Goal: Information Seeking & Learning: Learn about a topic

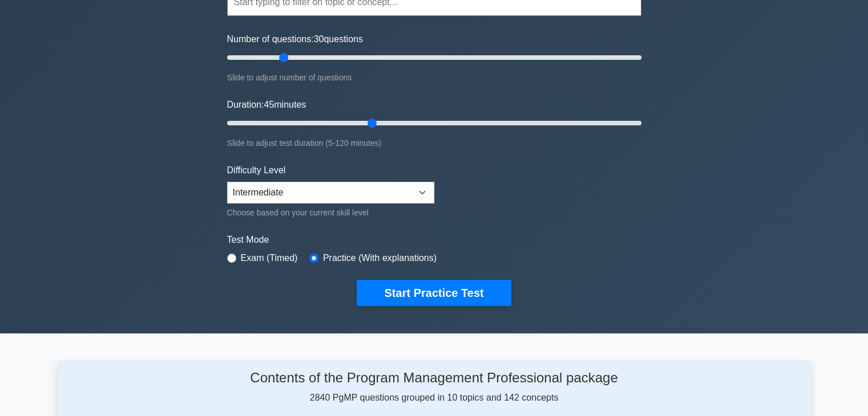
scroll to position [57, 0]
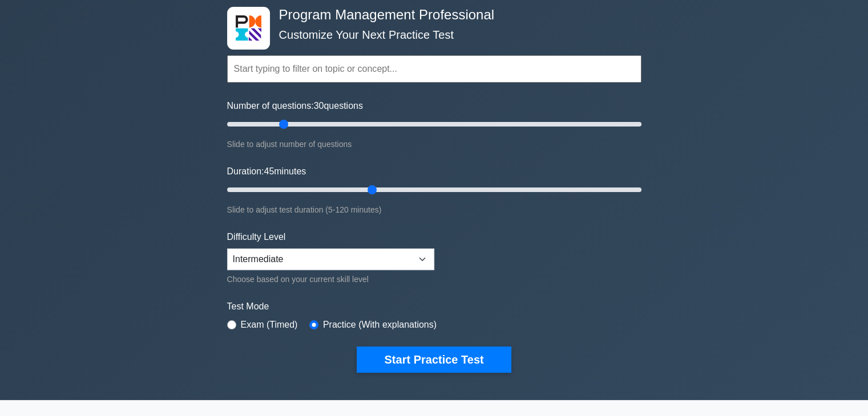
drag, startPoint x: 373, startPoint y: 190, endPoint x: 365, endPoint y: 189, distance: 8.1
click at [365, 189] on input "Duration: 45 minutes" at bounding box center [434, 190] width 414 height 14
click at [399, 165] on div "Duration: 45 minutes Slide to adjust test duration (5-120 minutes)" at bounding box center [434, 191] width 414 height 52
drag, startPoint x: 374, startPoint y: 188, endPoint x: 383, endPoint y: 189, distance: 8.6
type input "50"
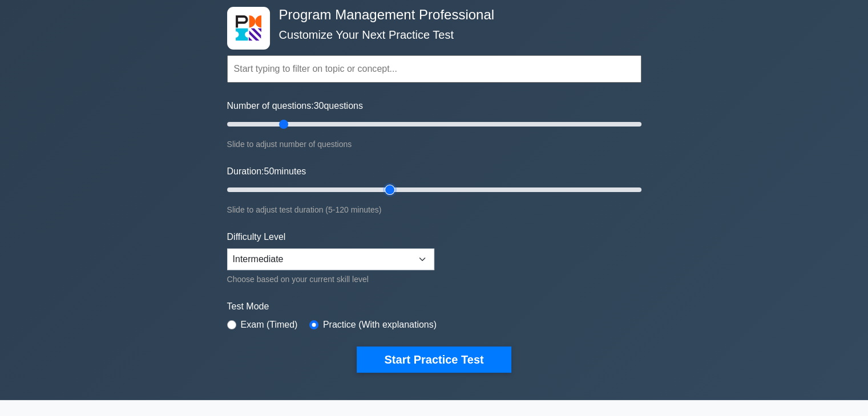
click at [383, 189] on input "Duration: 50 minutes" at bounding box center [434, 190] width 414 height 14
click at [390, 159] on form "Topics Introduction to Program Management Program Management Performance Domain…" at bounding box center [434, 197] width 414 height 353
drag, startPoint x: 284, startPoint y: 124, endPoint x: 290, endPoint y: 123, distance: 6.3
type input "35"
click at [290, 123] on input "Number of questions: 35 questions" at bounding box center [434, 125] width 414 height 14
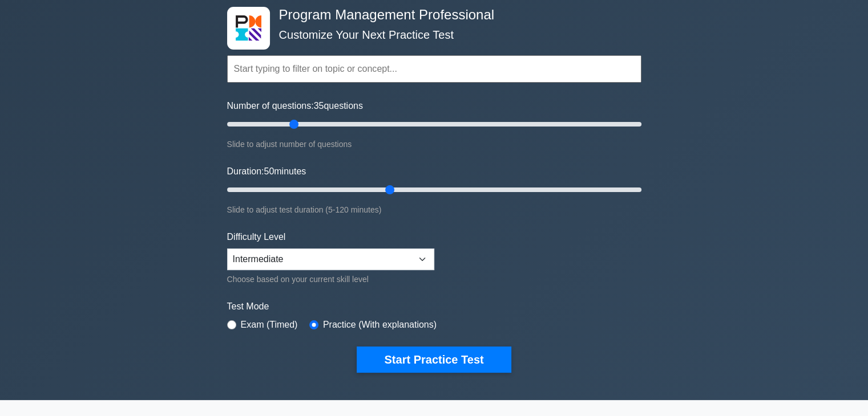
click at [410, 145] on div "Slide to adjust number of questions" at bounding box center [434, 144] width 414 height 14
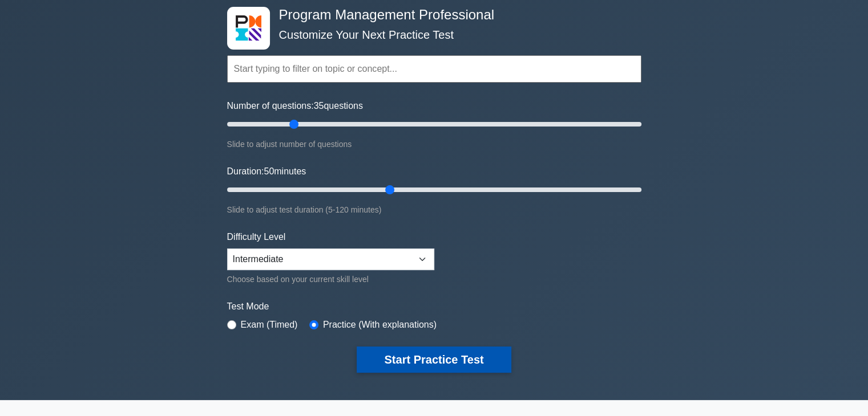
click at [450, 351] on button "Start Practice Test" at bounding box center [434, 360] width 154 height 26
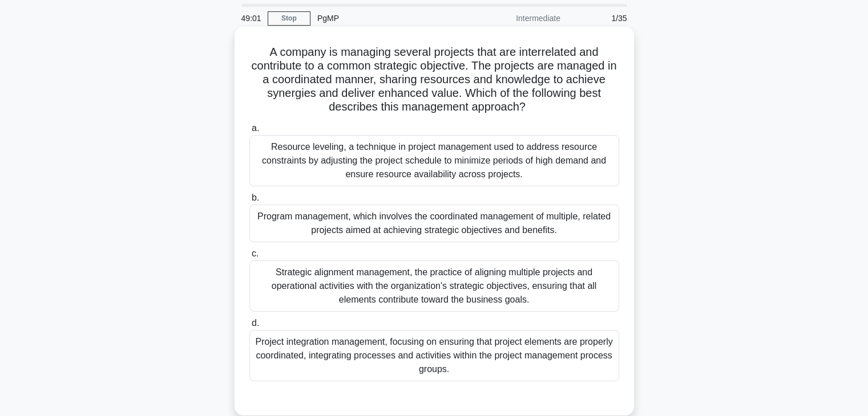
scroll to position [57, 0]
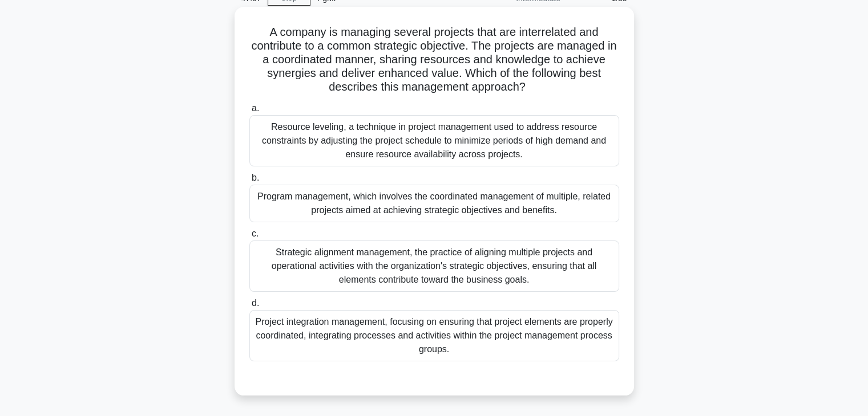
click at [398, 328] on div "Project integration management, focusing on ensuring that project elements are …" at bounding box center [434, 335] width 370 height 51
click at [249, 307] on input "d. Project integration management, focusing on ensuring that project elements a…" at bounding box center [249, 303] width 0 height 7
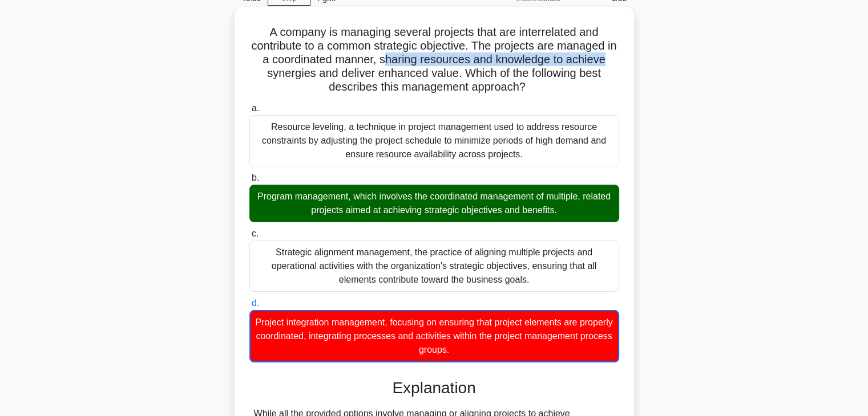
drag, startPoint x: 404, startPoint y: 60, endPoint x: 625, endPoint y: 56, distance: 220.2
click at [625, 56] on div "A company is managing several projects that are interrelated and contribute to …" at bounding box center [434, 288] width 390 height 555
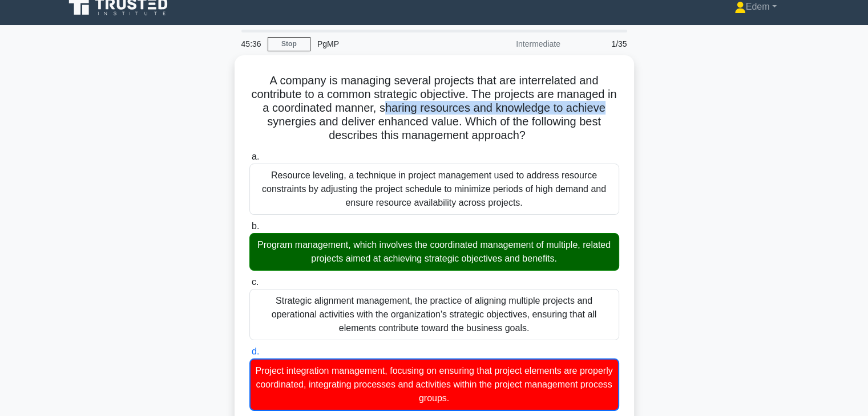
scroll to position [0, 0]
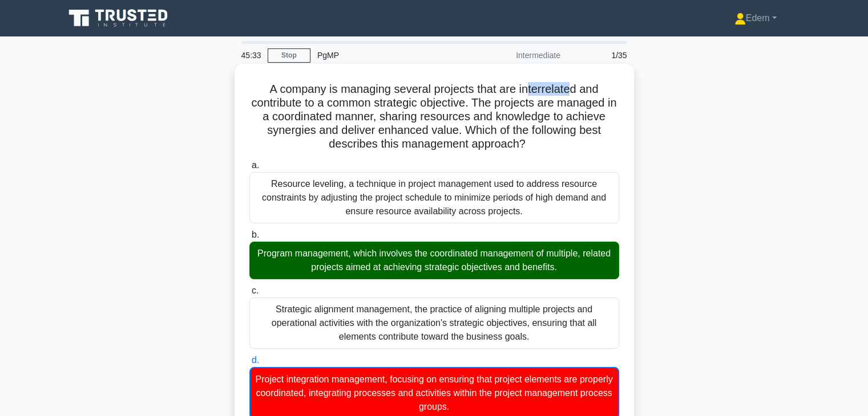
drag, startPoint x: 527, startPoint y: 90, endPoint x: 572, endPoint y: 96, distance: 45.4
click at [572, 96] on h5 "A company is managing several projects that are interrelated and contribute to …" at bounding box center [434, 117] width 372 height 70
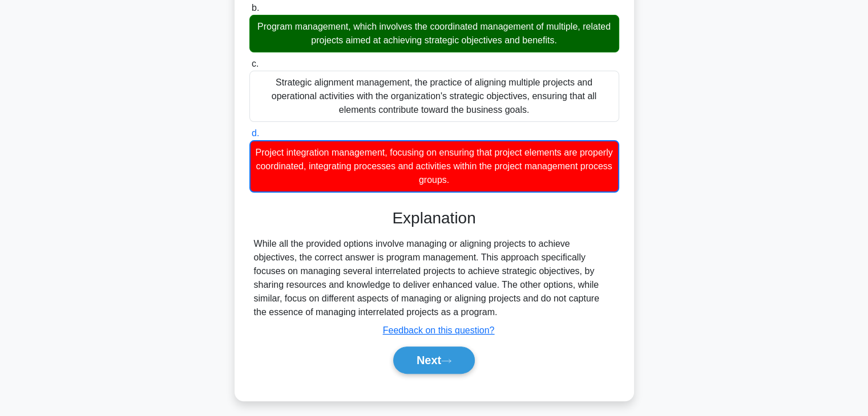
scroll to position [233, 0]
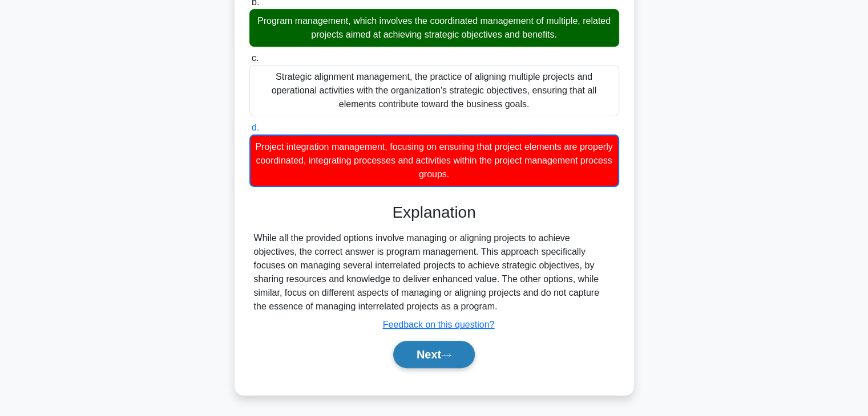
click at [436, 362] on button "Next" at bounding box center [434, 354] width 82 height 27
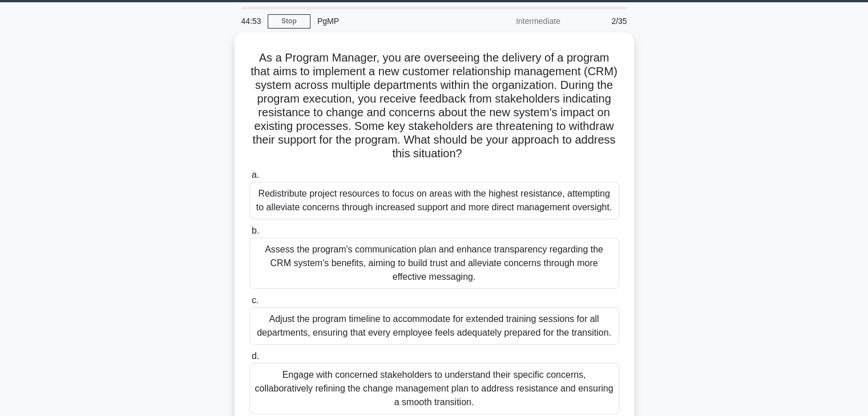
scroll to position [42, 0]
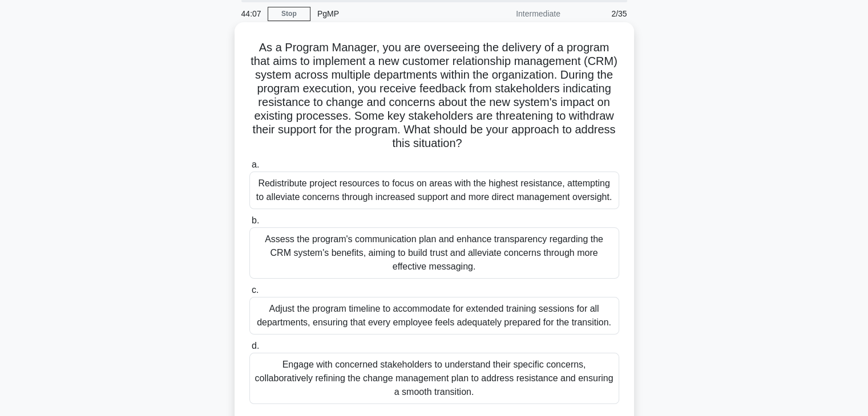
drag, startPoint x: 407, startPoint y: 115, endPoint x: 612, endPoint y: 141, distance: 207.1
click at [612, 141] on h5 "As a Program Manager, you are overseeing the delivery of a program that aims to…" at bounding box center [434, 96] width 372 height 111
click at [410, 378] on div "Engage with concerned stakeholders to understand their specific concerns, colla…" at bounding box center [434, 378] width 370 height 51
click at [249, 350] on input "d. Engage with concerned stakeholders to understand their specific concerns, co…" at bounding box center [249, 346] width 0 height 7
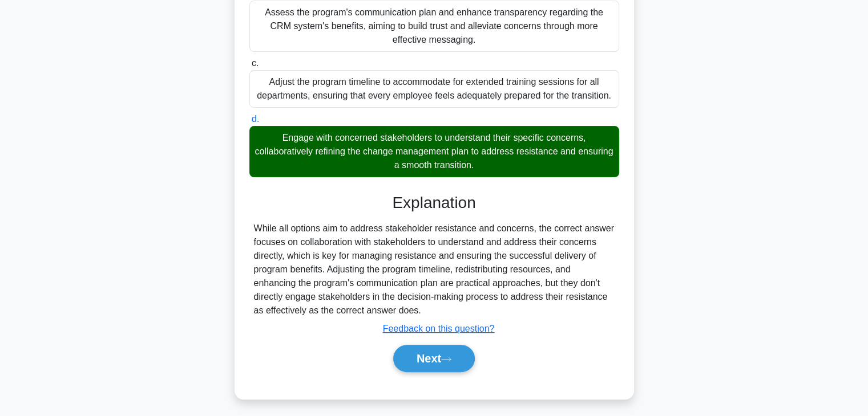
scroll to position [273, 0]
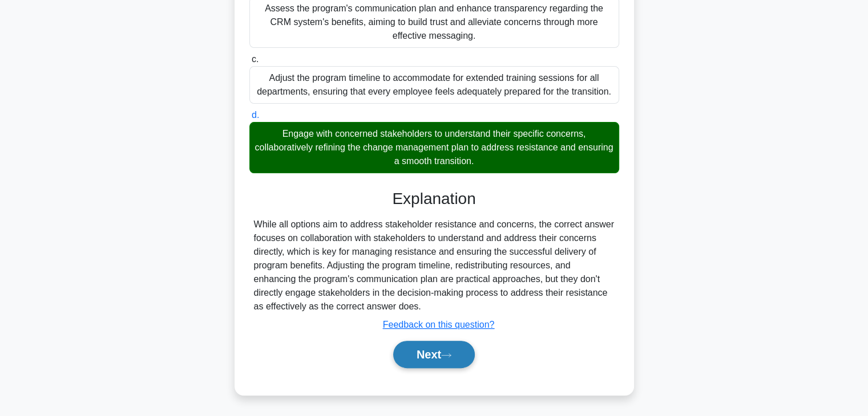
click at [456, 353] on button "Next" at bounding box center [434, 354] width 82 height 27
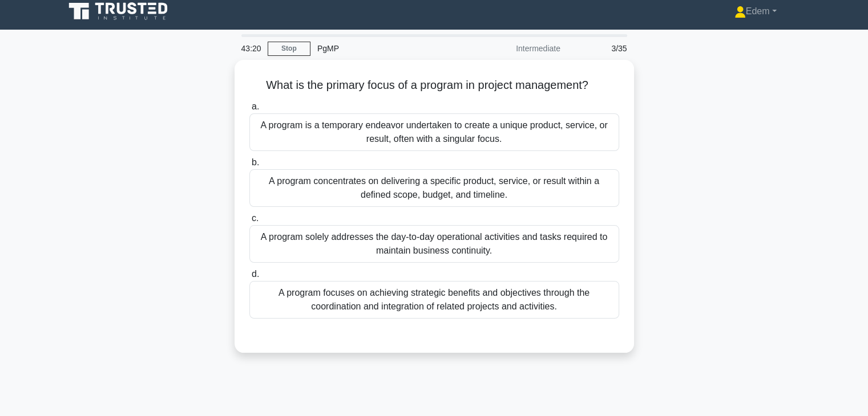
scroll to position [0, 0]
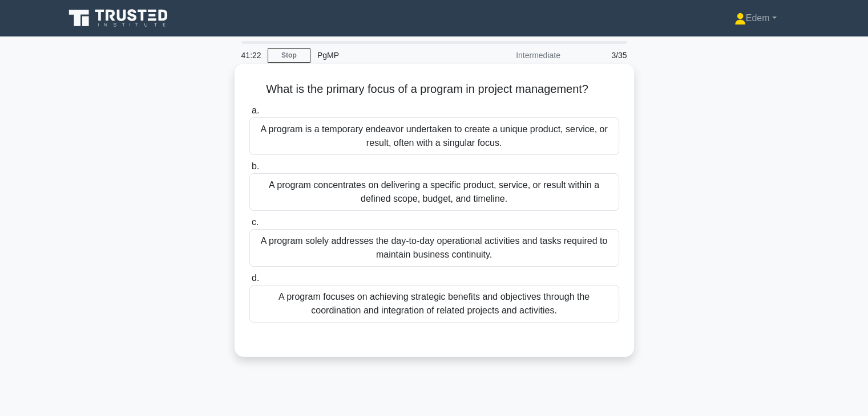
click at [451, 311] on div "A program focuses on achieving strategic benefits and objectives through the co…" at bounding box center [434, 304] width 370 height 38
click at [249, 282] on input "d. A program focuses on achieving strategic benefits and objectives through the…" at bounding box center [249, 278] width 0 height 7
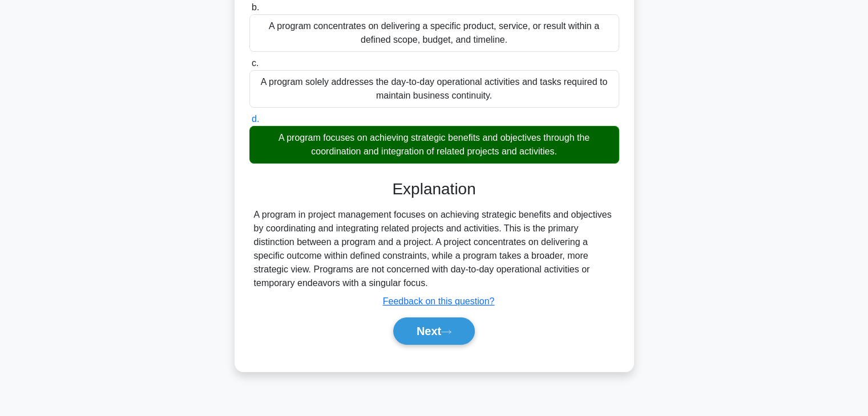
scroll to position [200, 0]
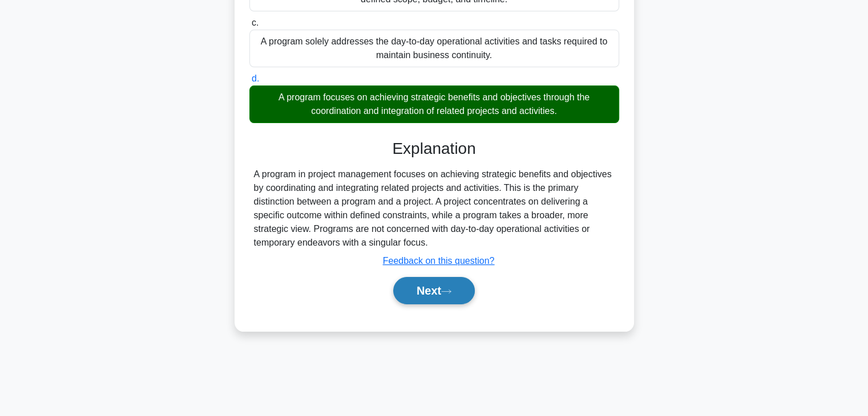
click at [450, 293] on icon at bounding box center [446, 292] width 10 height 6
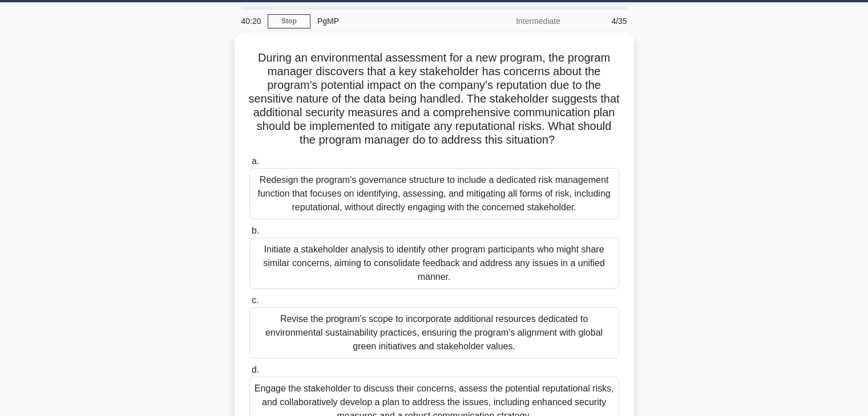
scroll to position [26, 0]
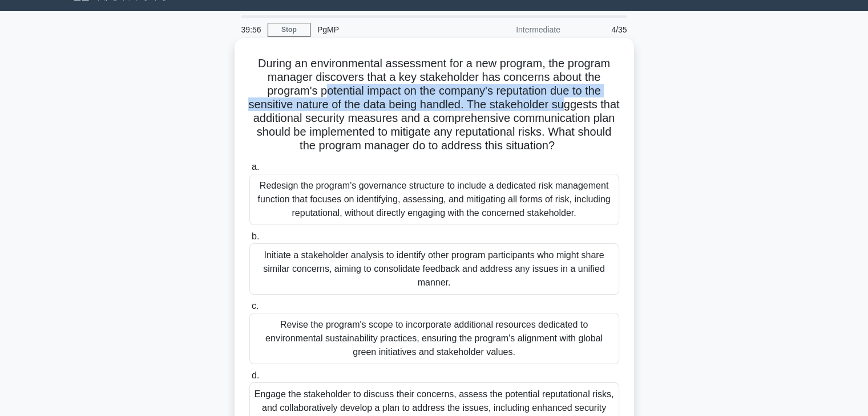
drag, startPoint x: 319, startPoint y: 97, endPoint x: 566, endPoint y: 101, distance: 246.5
click at [577, 100] on h5 "During an environmental assessment for a new program, the program manager disco…" at bounding box center [434, 104] width 372 height 97
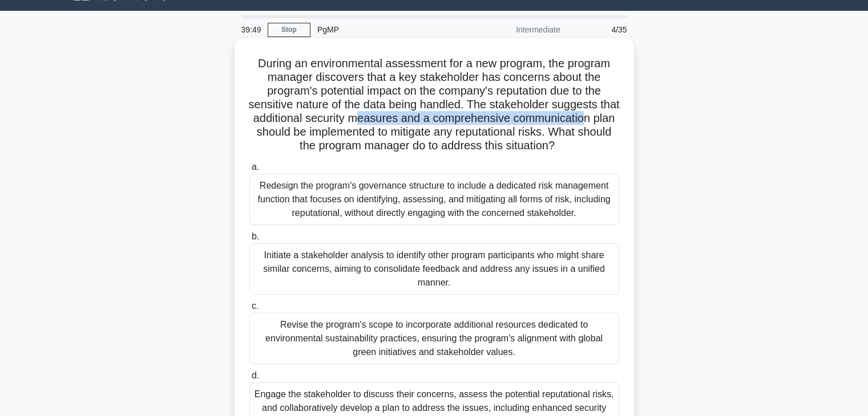
drag, startPoint x: 383, startPoint y: 118, endPoint x: 609, endPoint y: 118, distance: 225.9
click at [609, 118] on h5 "During an environmental assessment for a new program, the program manager disco…" at bounding box center [434, 104] width 372 height 97
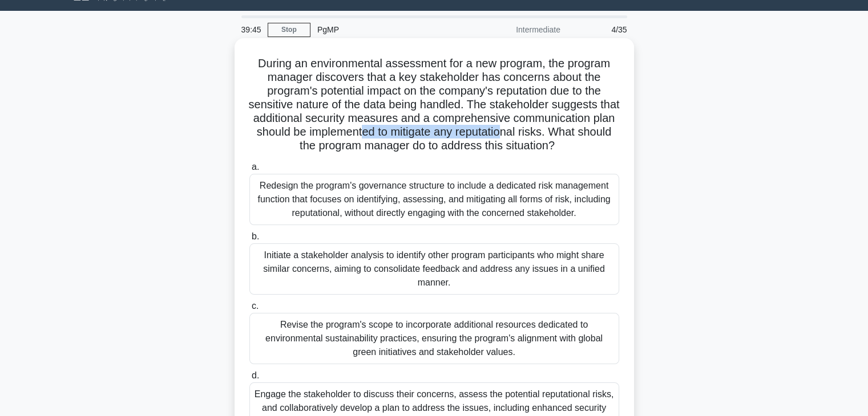
drag, startPoint x: 399, startPoint y: 132, endPoint x: 540, endPoint y: 132, distance: 140.3
click at [540, 132] on h5 "During an environmental assessment for a new program, the program manager disco…" at bounding box center [434, 104] width 372 height 97
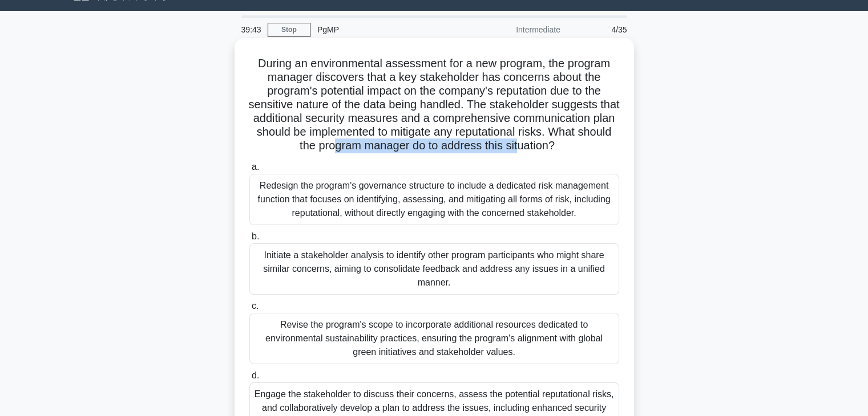
drag, startPoint x: 370, startPoint y: 143, endPoint x: 538, endPoint y: 144, distance: 168.3
click at [538, 144] on h5 "During an environmental assessment for a new program, the program manager disco…" at bounding box center [434, 104] width 372 height 97
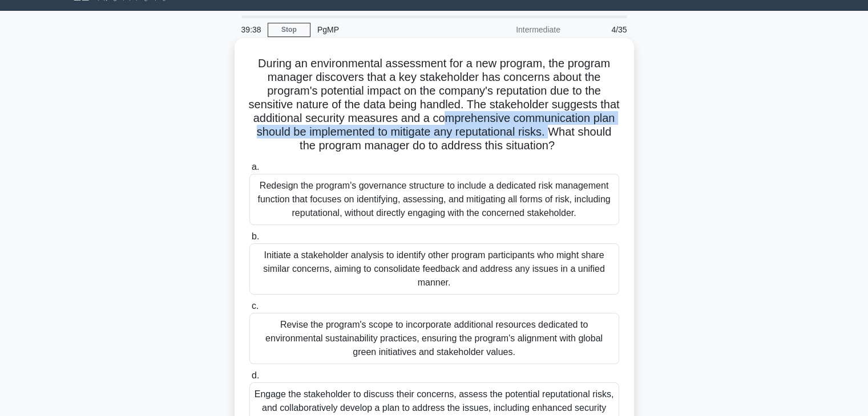
drag, startPoint x: 470, startPoint y: 119, endPoint x: 588, endPoint y: 128, distance: 117.9
click at [588, 128] on h5 "During an environmental assessment for a new program, the program manager disco…" at bounding box center [434, 104] width 372 height 97
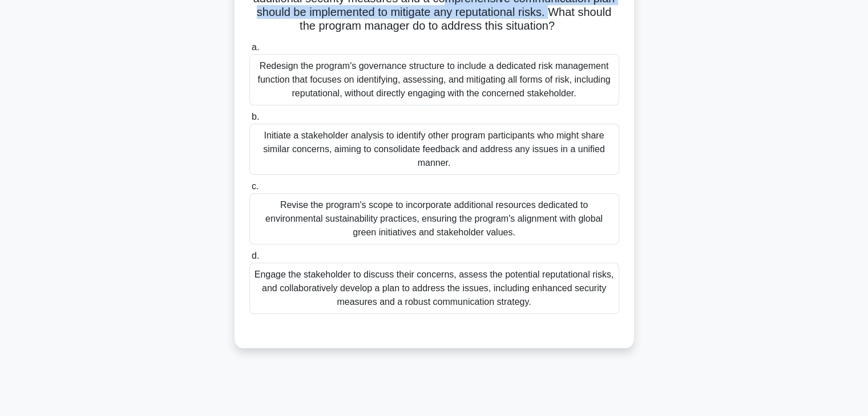
scroll to position [153, 0]
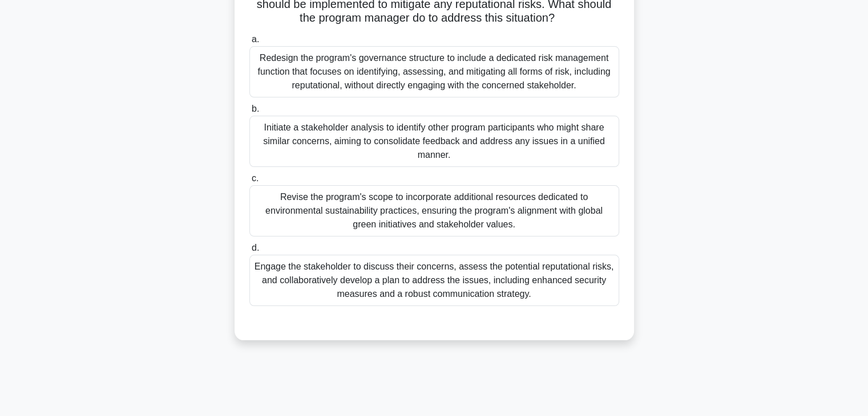
click at [534, 288] on div "Engage the stakeholder to discuss their concerns, assess the potential reputati…" at bounding box center [434, 280] width 370 height 51
click at [249, 252] on input "d. Engage the stakeholder to discuss their concerns, assess the potential reput…" at bounding box center [249, 248] width 0 height 7
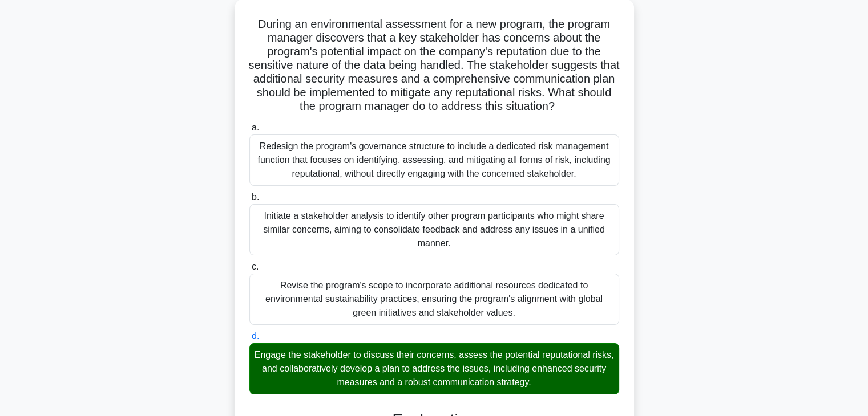
scroll to position [66, 0]
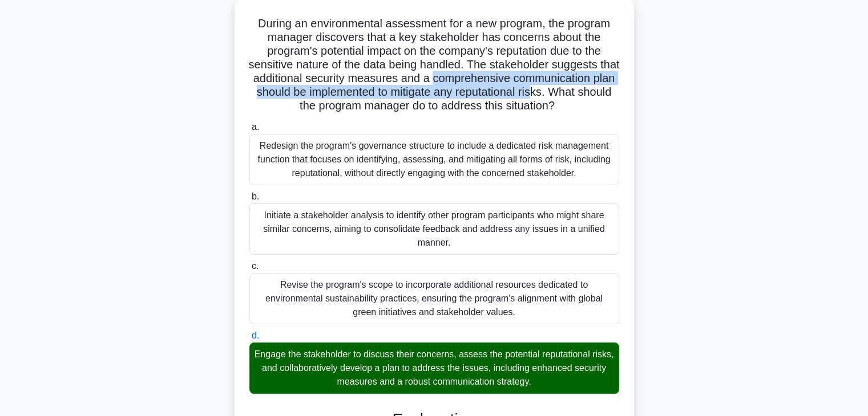
drag, startPoint x: 457, startPoint y: 76, endPoint x: 570, endPoint y: 94, distance: 114.4
click at [570, 94] on h5 "During an environmental assessment for a new program, the program manager disco…" at bounding box center [434, 65] width 372 height 97
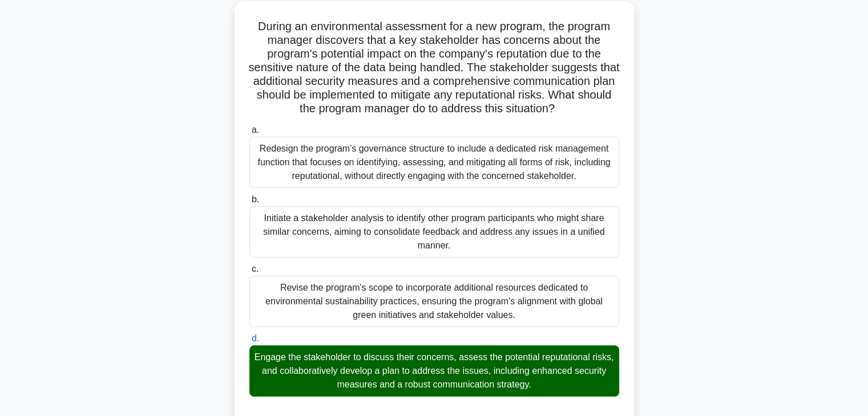
click at [678, 116] on div "During an environmental assessment for a new program, the program manager disco…" at bounding box center [434, 323] width 753 height 645
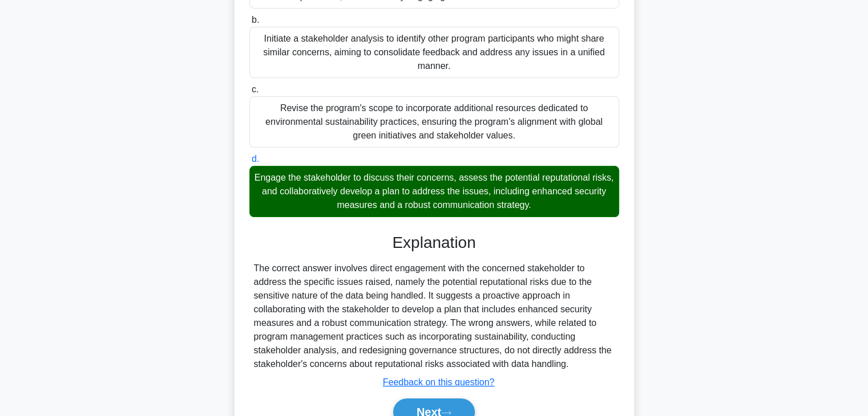
scroll to position [300, 0]
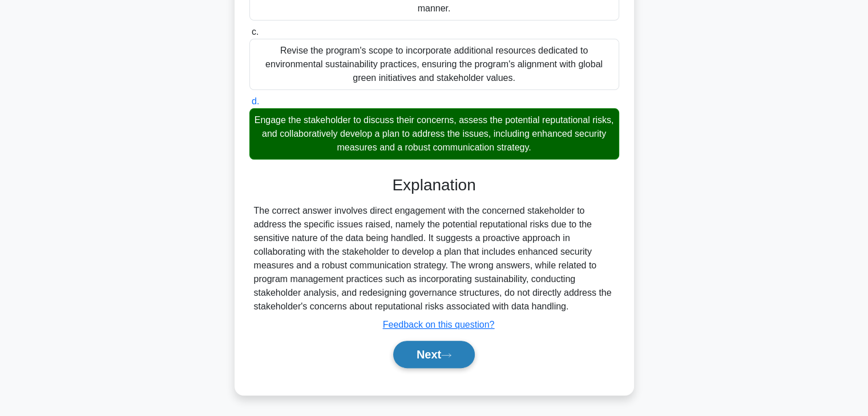
click at [441, 351] on button "Next" at bounding box center [434, 354] width 82 height 27
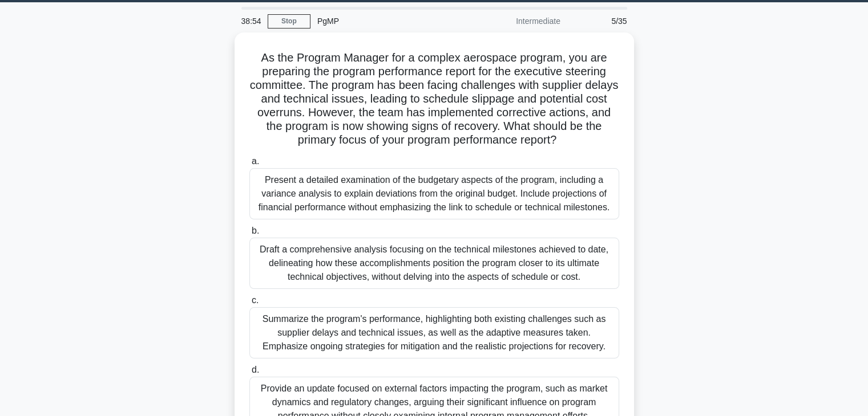
scroll to position [34, 0]
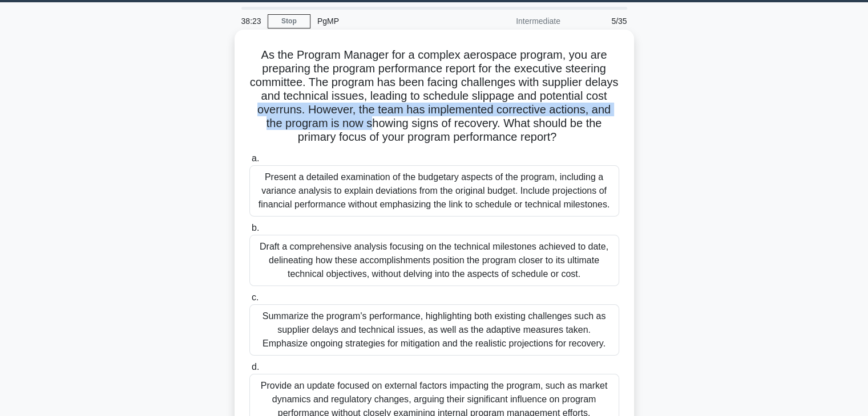
drag, startPoint x: 277, startPoint y: 115, endPoint x: 379, endPoint y: 117, distance: 102.7
click at [379, 117] on h5 "As the Program Manager for a complex aerospace program, you are preparing the p…" at bounding box center [434, 96] width 372 height 97
click at [381, 122] on h5 "As the Program Manager for a complex aerospace program, you are preparing the p…" at bounding box center [434, 96] width 372 height 97
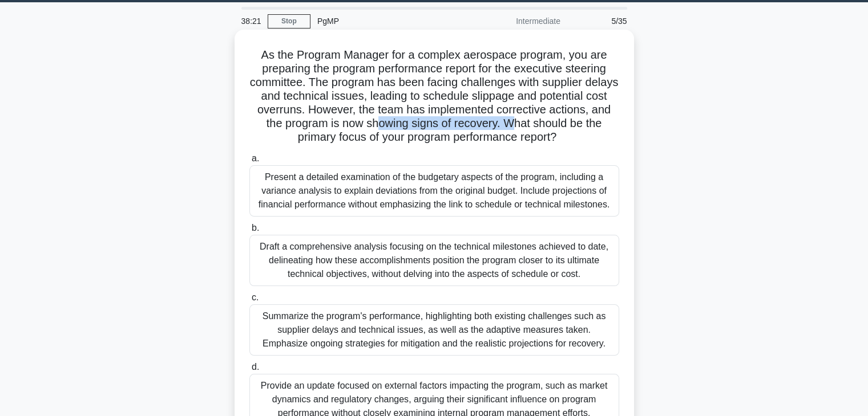
drag, startPoint x: 386, startPoint y: 124, endPoint x: 525, endPoint y: 124, distance: 139.2
click at [525, 124] on h5 "As the Program Manager for a complex aerospace program, you are preparing the p…" at bounding box center [434, 96] width 372 height 97
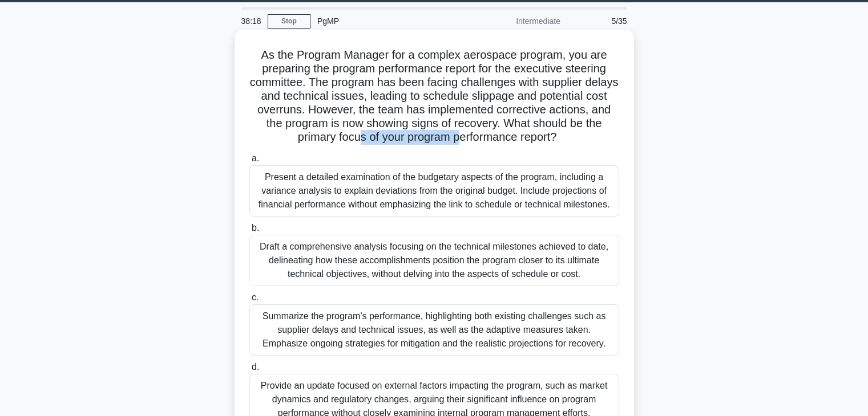
drag, startPoint x: 354, startPoint y: 137, endPoint x: 459, endPoint y: 139, distance: 105.0
click at [459, 139] on h5 "As the Program Manager for a complex aerospace program, you are preparing the p…" at bounding box center [434, 96] width 372 height 97
click at [406, 149] on div "As the Program Manager for a complex aerospace program, you are preparing the p…" at bounding box center [434, 244] width 390 height 421
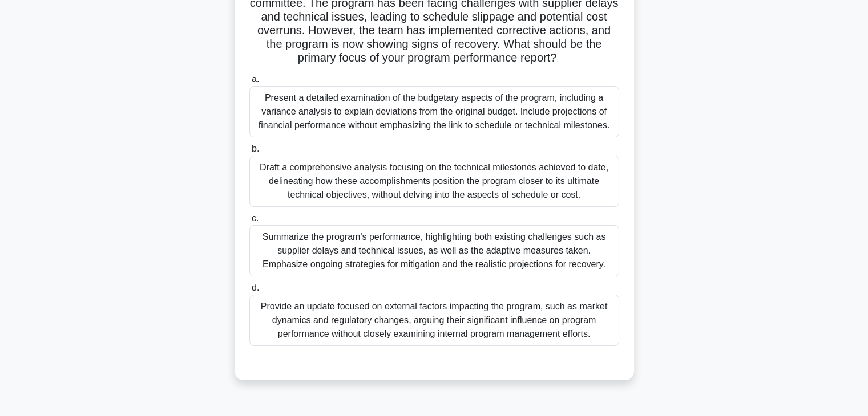
scroll to position [127, 0]
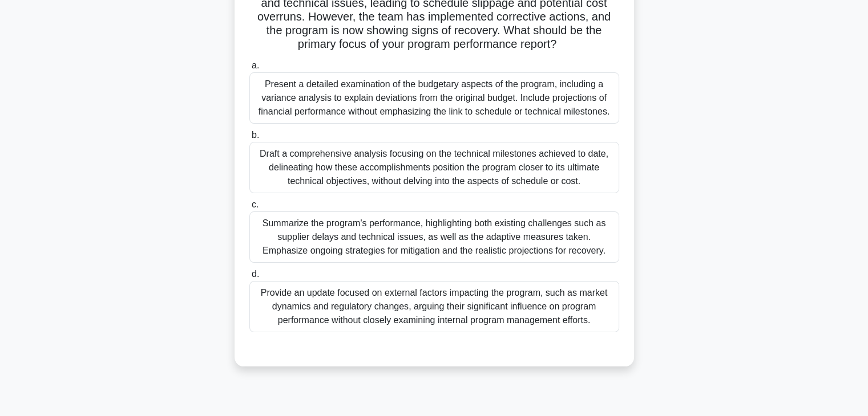
click at [559, 239] on div "Summarize the program's performance, highlighting both existing challenges such…" at bounding box center [434, 237] width 370 height 51
click at [249, 209] on input "c. Summarize the program's performance, highlighting both existing challenges s…" at bounding box center [249, 204] width 0 height 7
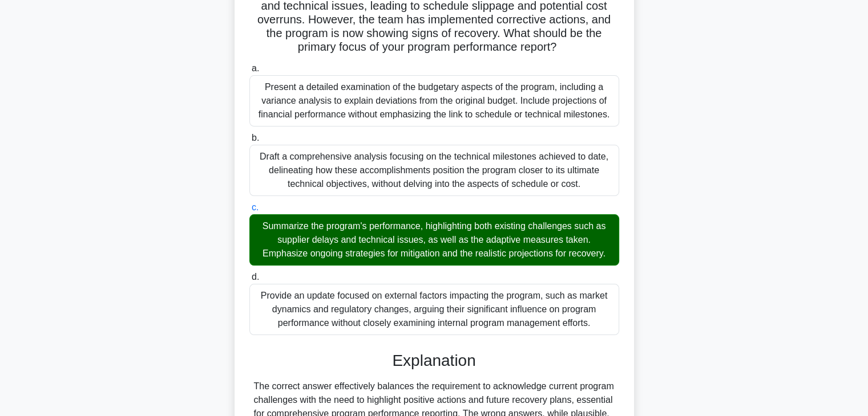
scroll to position [273, 0]
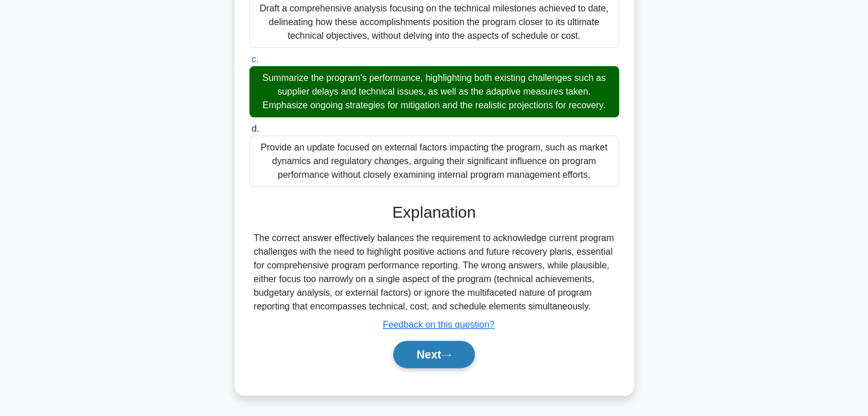
click at [466, 356] on button "Next" at bounding box center [434, 354] width 82 height 27
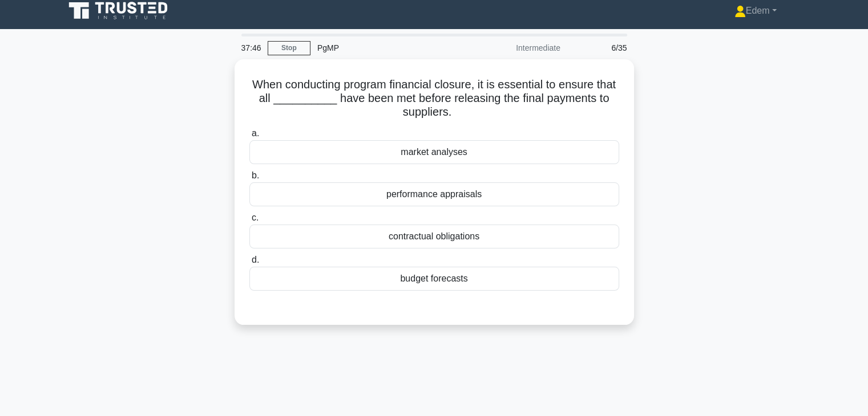
scroll to position [3, 0]
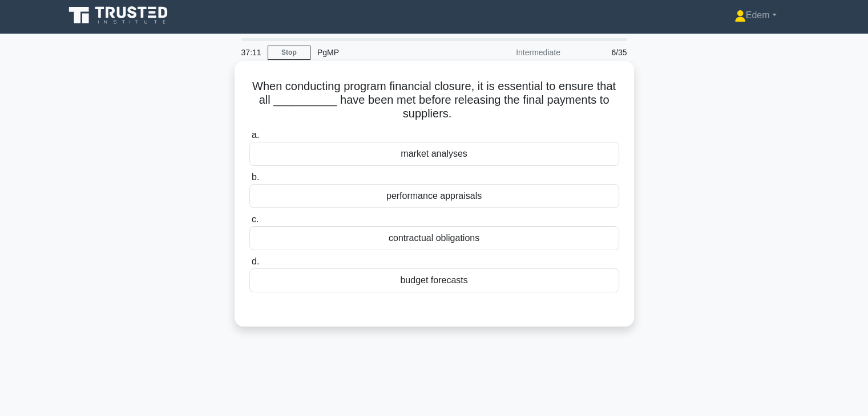
click at [434, 282] on div "budget forecasts" at bounding box center [434, 281] width 370 height 24
click at [249, 266] on input "d. budget forecasts" at bounding box center [249, 261] width 0 height 7
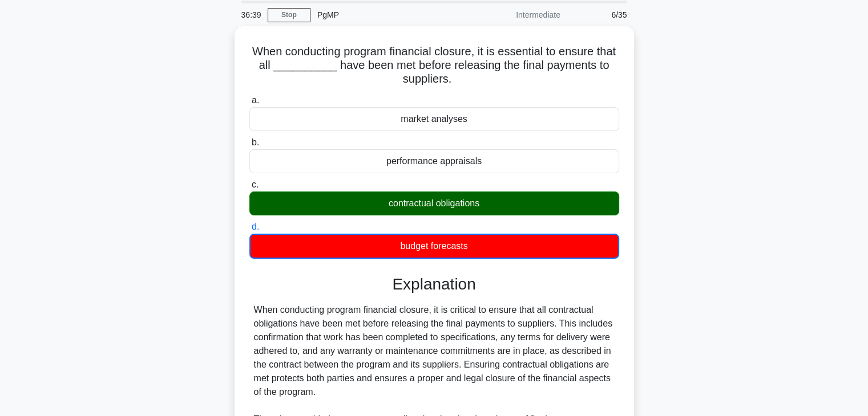
scroll to position [60, 0]
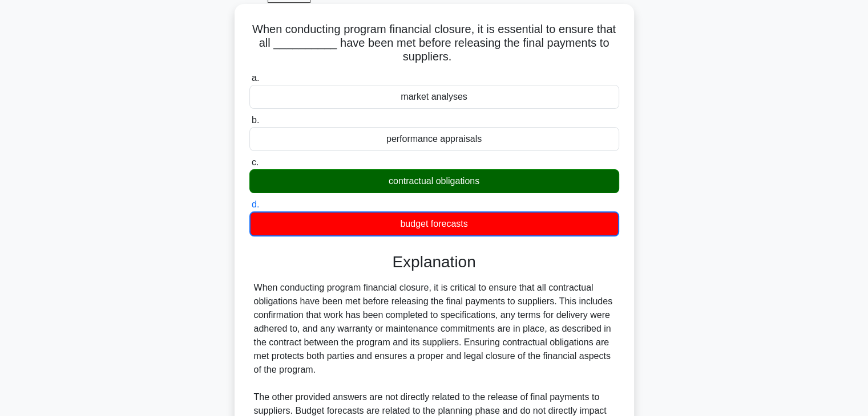
drag, startPoint x: 464, startPoint y: 343, endPoint x: 504, endPoint y: 368, distance: 47.7
click at [504, 368] on div "When conducting program financial closure, it is critical to ensure that all co…" at bounding box center [434, 383] width 361 height 205
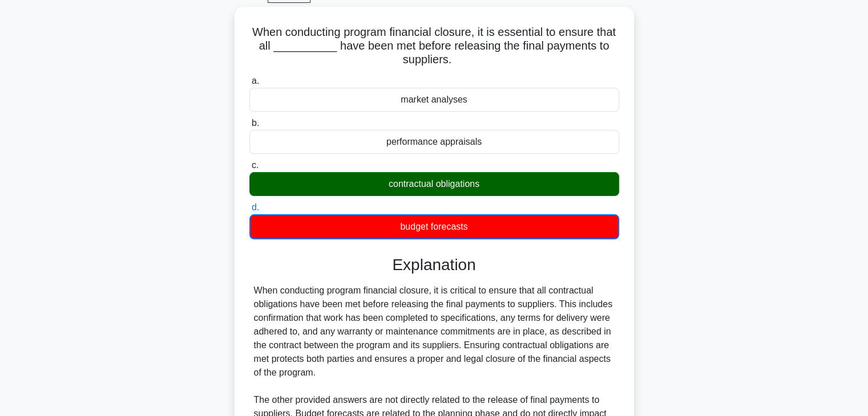
click at [664, 372] on div "When conducting program financial closure, it is essential to ensure that all _…" at bounding box center [434, 296] width 753 height 578
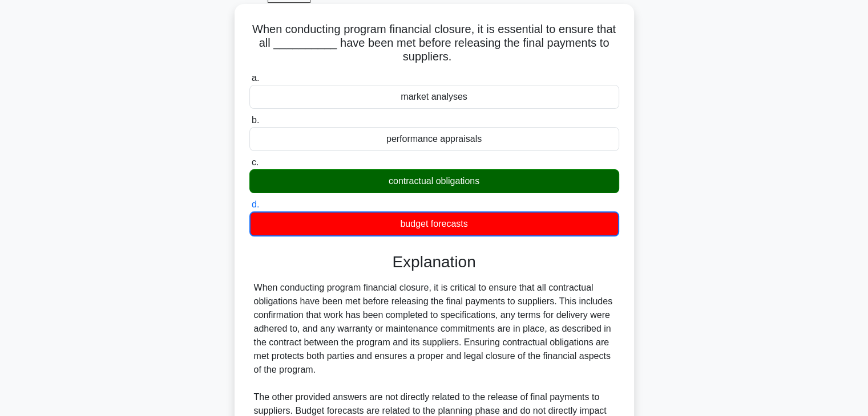
click at [625, 352] on div "When conducting program financial closure, it is essential to ensure that all _…" at bounding box center [434, 286] width 390 height 555
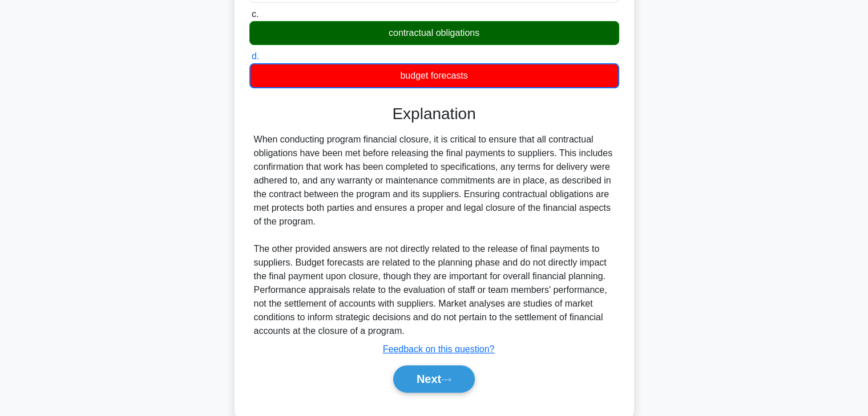
scroll to position [233, 0]
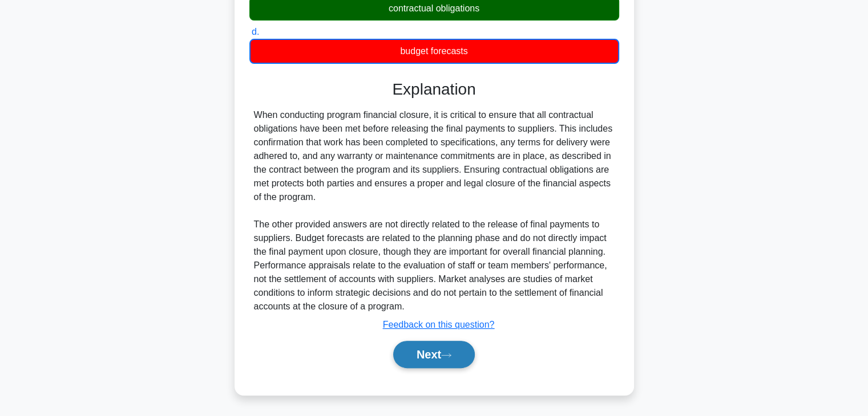
click at [436, 362] on button "Next" at bounding box center [434, 354] width 82 height 27
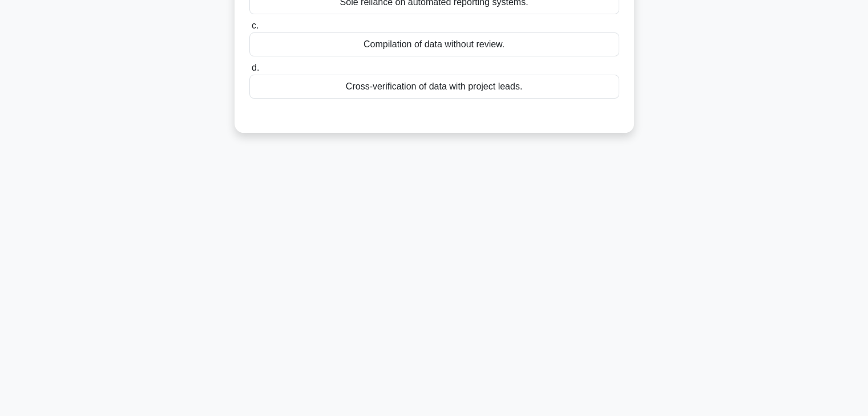
scroll to position [0, 0]
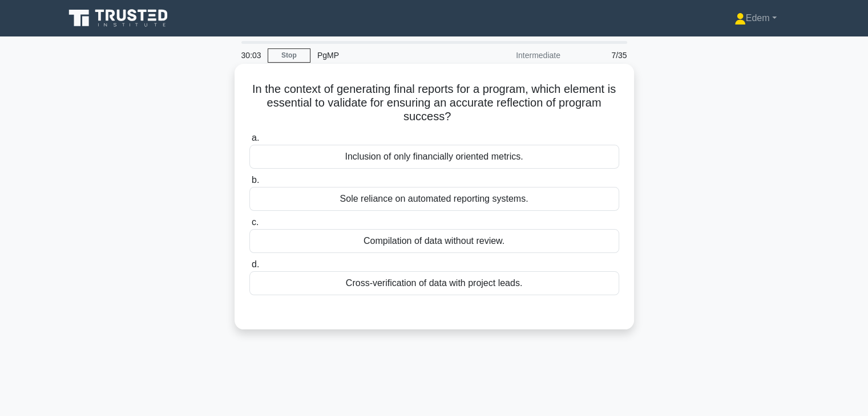
click at [435, 201] on div "Sole reliance on automated reporting systems." at bounding box center [434, 199] width 370 height 24
click at [249, 184] on input "b. Sole reliance on automated reporting systems." at bounding box center [249, 180] width 0 height 7
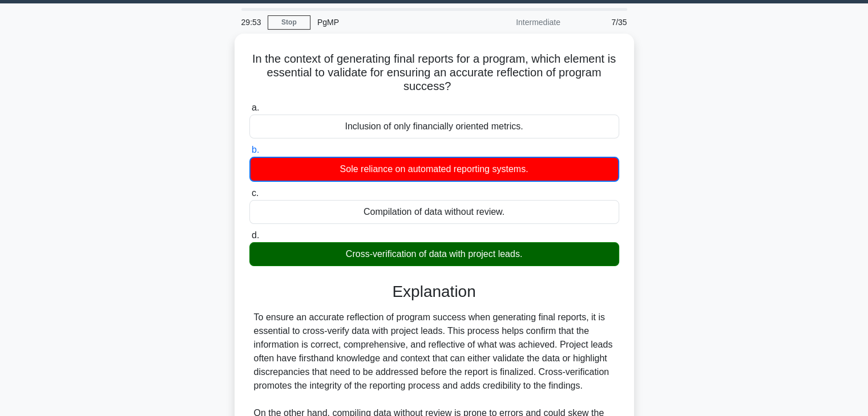
scroll to position [32, 0]
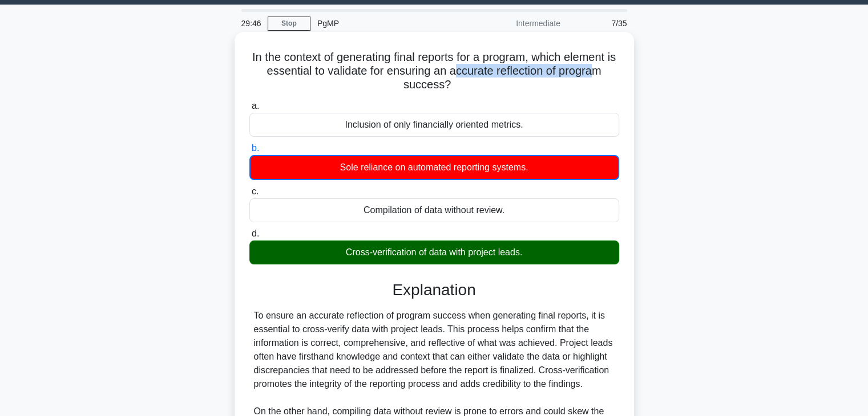
drag, startPoint x: 461, startPoint y: 71, endPoint x: 600, endPoint y: 76, distance: 139.3
click at [600, 76] on h5 "In the context of generating final reports for a program, which element is esse…" at bounding box center [434, 71] width 372 height 42
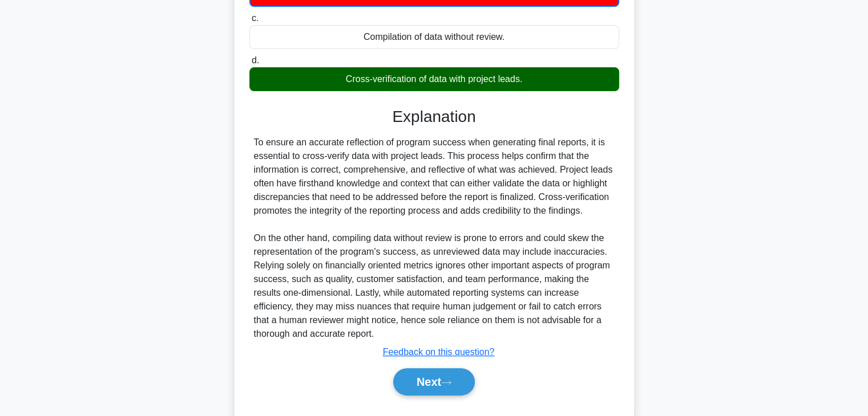
scroll to position [233, 0]
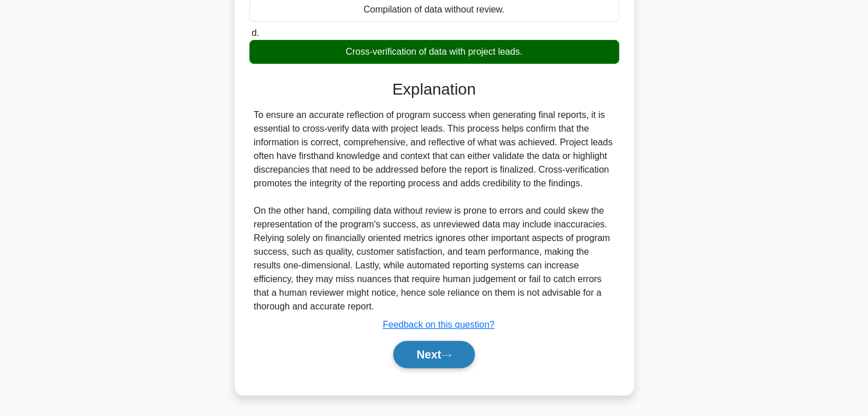
click at [460, 360] on button "Next" at bounding box center [434, 354] width 82 height 27
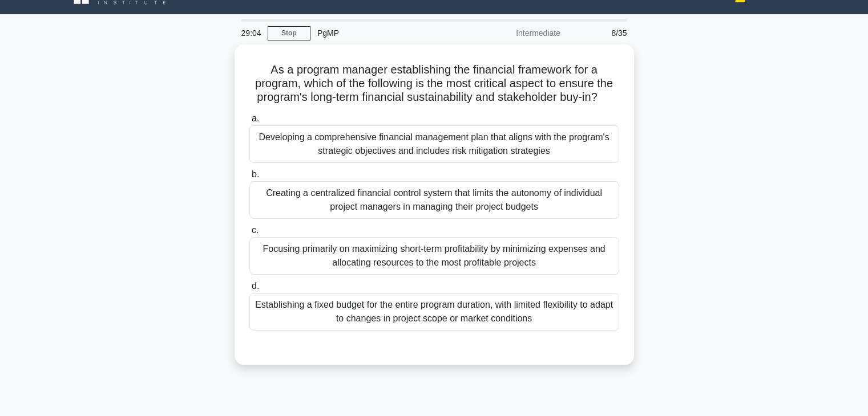
scroll to position [0, 0]
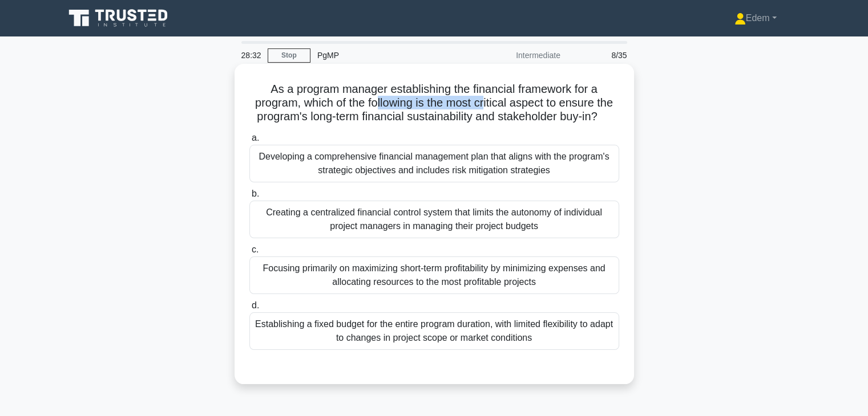
drag, startPoint x: 377, startPoint y: 104, endPoint x: 486, endPoint y: 102, distance: 109.0
click at [486, 102] on h5 "As a program manager establishing the financial framework for a program, which …" at bounding box center [434, 103] width 372 height 42
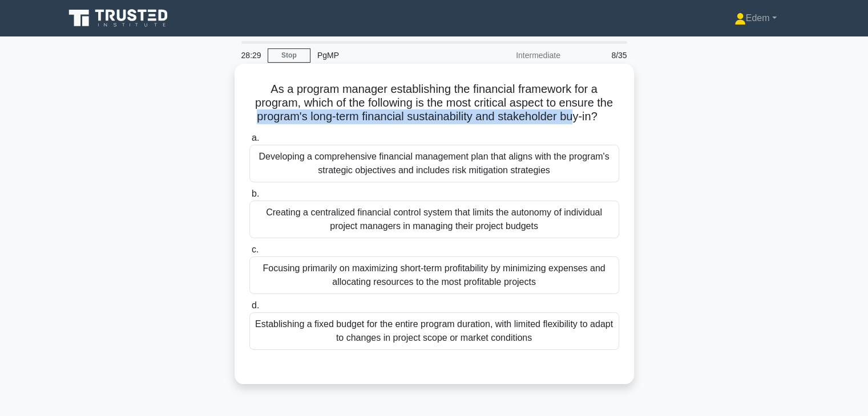
drag, startPoint x: 691, startPoint y: 100, endPoint x: 575, endPoint y: 111, distance: 116.9
click at [575, 111] on div "As a program manager establishing the financial framework for a program, which …" at bounding box center [434, 234] width 753 height 334
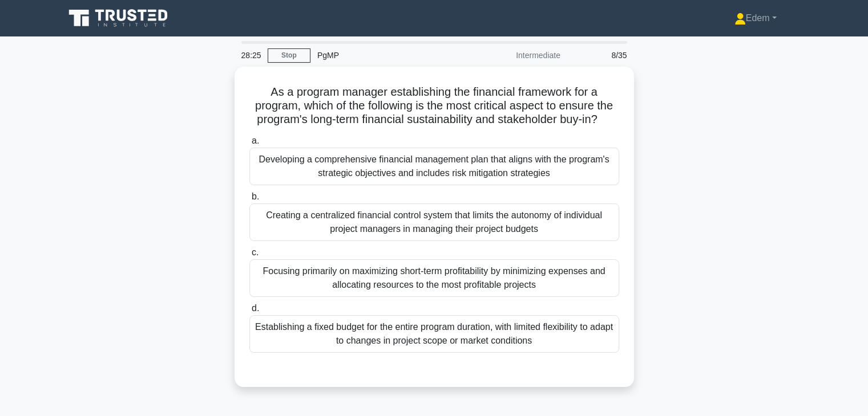
click at [859, 139] on main "28:25 Stop PgMP Intermediate 8/35 As a program manager establishing the financi…" at bounding box center [434, 327] width 868 height 580
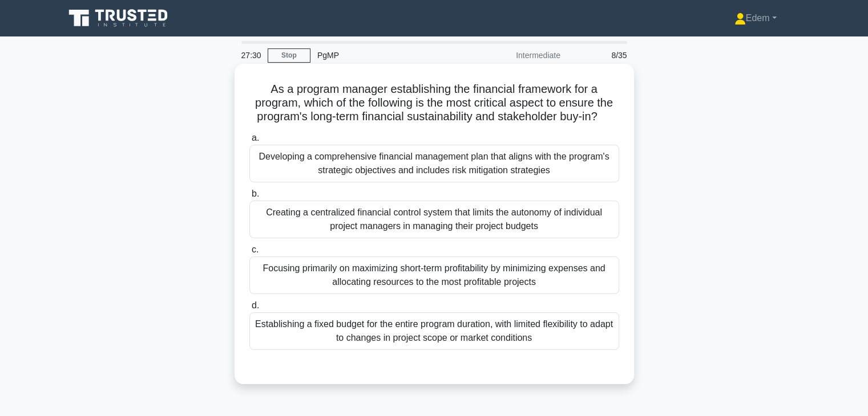
click at [574, 285] on div "Focusing primarily on maximizing short-term profitability by minimizing expense…" at bounding box center [434, 276] width 370 height 38
click at [249, 254] on input "c. Focusing primarily on maximizing short-term profitability by minimizing expe…" at bounding box center [249, 249] width 0 height 7
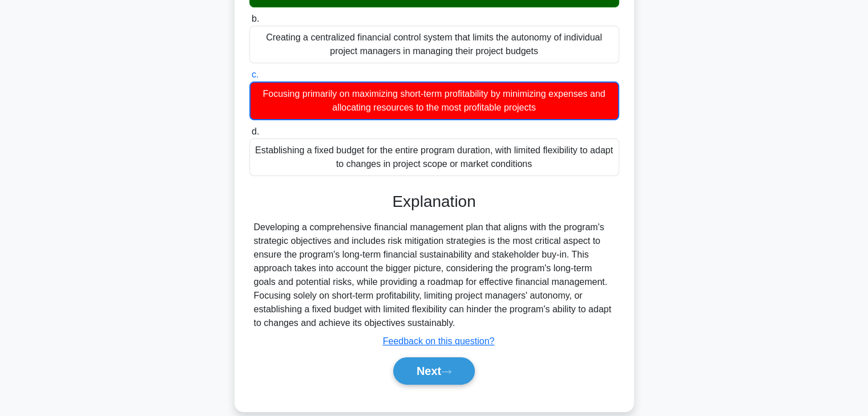
scroll to position [200, 0]
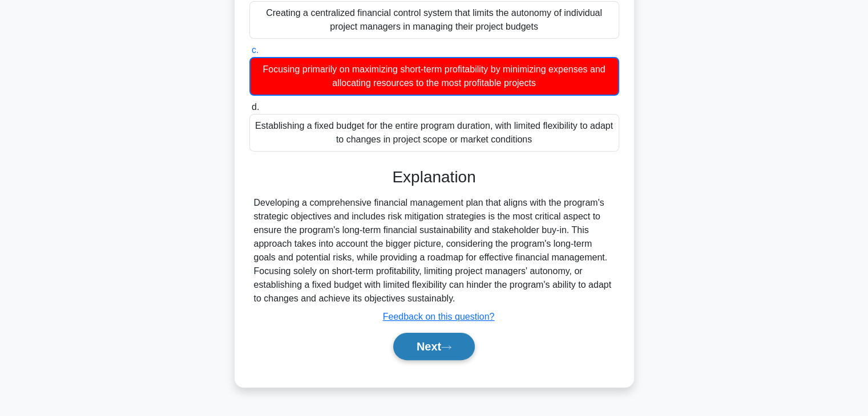
click at [443, 354] on button "Next" at bounding box center [434, 346] width 82 height 27
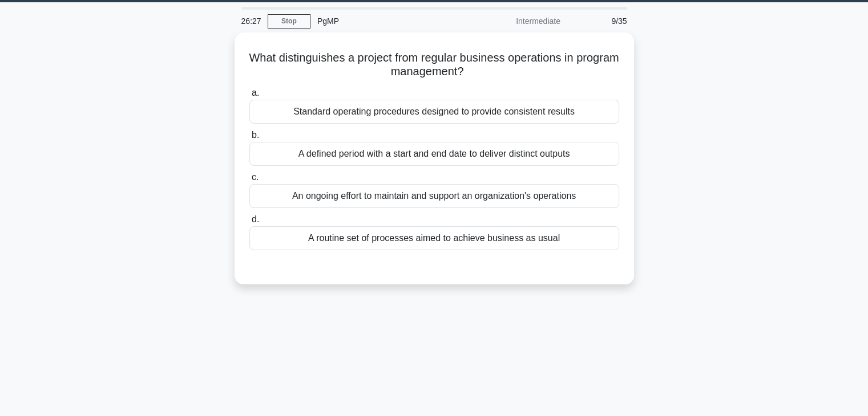
scroll to position [0, 0]
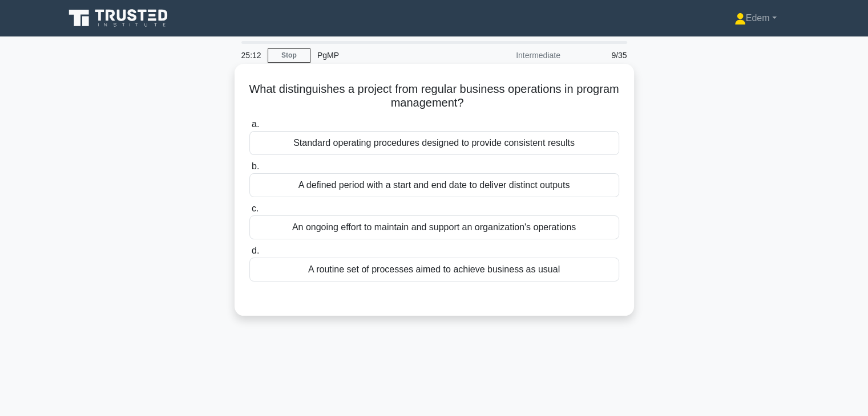
click at [593, 189] on div "A defined period with a start and end date to deliver distinct outputs" at bounding box center [434, 185] width 370 height 24
click at [249, 171] on input "b. A defined period with a start and end date to deliver distinct outputs" at bounding box center [249, 166] width 0 height 7
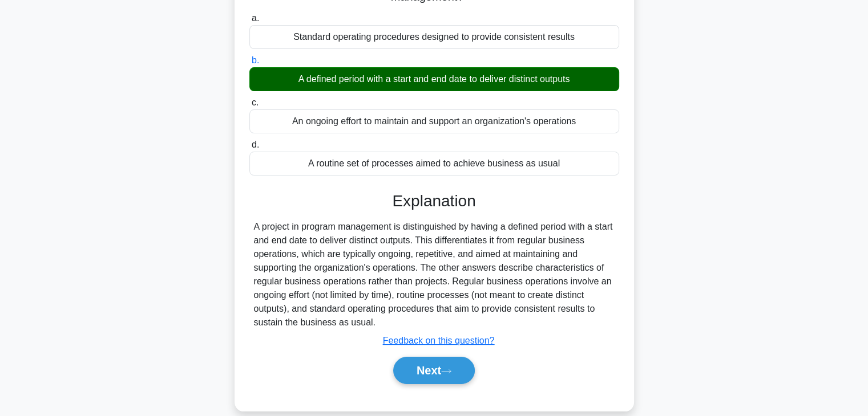
scroll to position [200, 0]
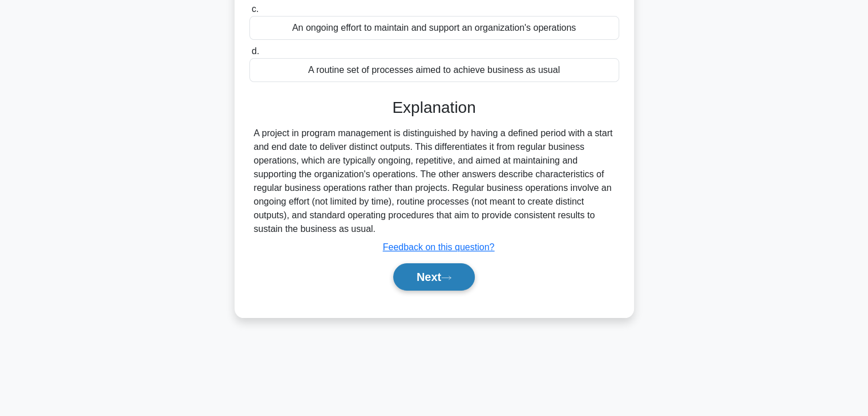
click at [428, 284] on button "Next" at bounding box center [434, 277] width 82 height 27
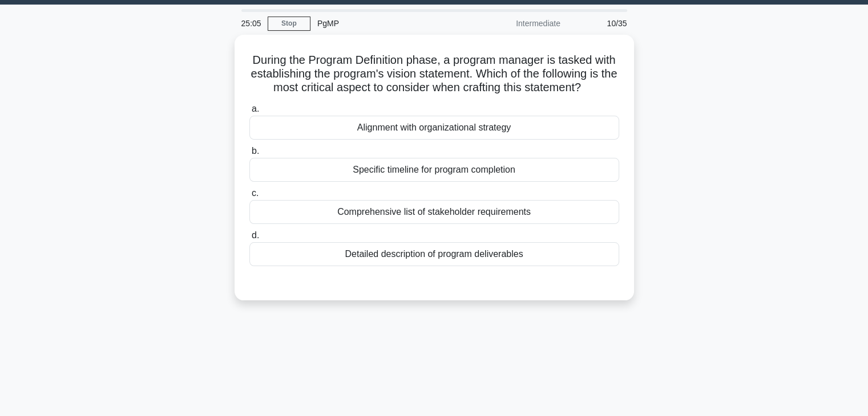
scroll to position [24, 0]
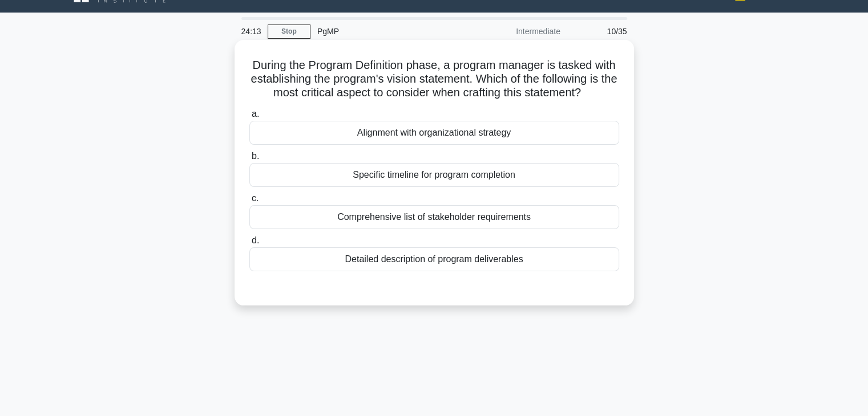
click at [457, 229] on div "Comprehensive list of stakeholder requirements" at bounding box center [434, 217] width 370 height 24
click at [249, 203] on input "c. Comprehensive list of stakeholder requirements" at bounding box center [249, 198] width 0 height 7
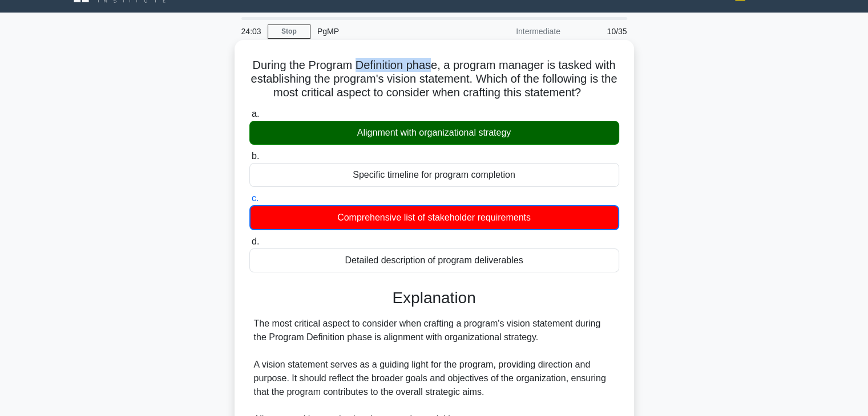
drag, startPoint x: 365, startPoint y: 62, endPoint x: 447, endPoint y: 62, distance: 81.6
click at [447, 62] on h5 "During the Program Definition phase, a program manager is tasked with establish…" at bounding box center [434, 79] width 372 height 42
drag, startPoint x: 514, startPoint y: 58, endPoint x: 471, endPoint y: 66, distance: 44.1
click at [471, 66] on h5 "During the Program Definition phase, a program manager is tasked with establish…" at bounding box center [434, 79] width 372 height 42
click at [441, 69] on h5 "During the Program Definition phase, a program manager is tasked with establish…" at bounding box center [434, 79] width 372 height 42
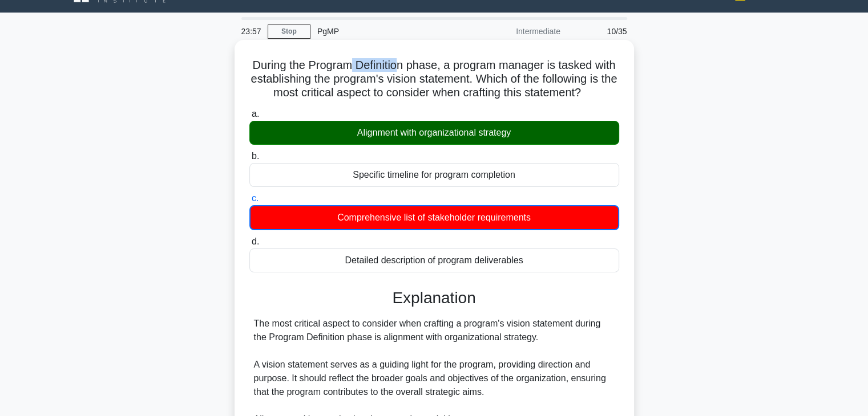
drag, startPoint x: 363, startPoint y: 66, endPoint x: 413, endPoint y: 63, distance: 50.3
click at [413, 63] on h5 "During the Program Definition phase, a program manager is tasked with establish…" at bounding box center [434, 79] width 372 height 42
click at [466, 60] on h5 "During the Program Definition phase, a program manager is tasked with establish…" at bounding box center [434, 79] width 372 height 42
drag, startPoint x: 474, startPoint y: 60, endPoint x: 431, endPoint y: 63, distance: 42.9
click at [431, 63] on h5 "During the Program Definition phase, a program manager is tasked with establish…" at bounding box center [434, 79] width 372 height 42
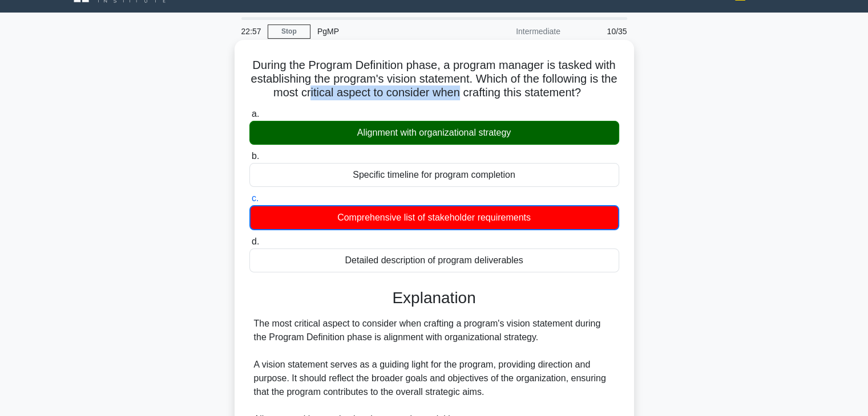
drag, startPoint x: 395, startPoint y: 93, endPoint x: 570, endPoint y: 97, distance: 175.8
click at [539, 95] on h5 "During the Program Definition phase, a program manager is tasked with establish…" at bounding box center [434, 79] width 372 height 42
click at [416, 131] on label "a. Alignment with organizational strategy" at bounding box center [434, 126] width 370 height 38
click at [249, 118] on input "a. Alignment with organizational strategy" at bounding box center [249, 114] width 0 height 7
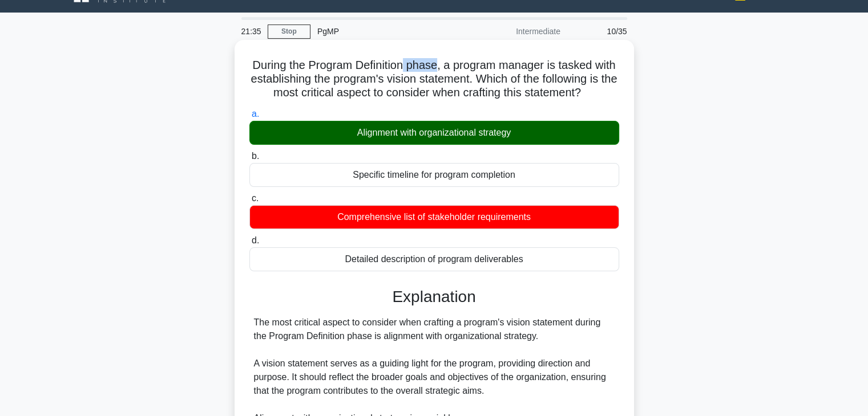
drag, startPoint x: 452, startPoint y: 64, endPoint x: 417, endPoint y: 69, distance: 35.1
click at [417, 69] on h5 "During the Program Definition phase, a program manager is tasked with establish…" at bounding box center [434, 79] width 372 height 42
click at [413, 69] on h5 "During the Program Definition phase, a program manager is tasked with establish…" at bounding box center [434, 79] width 372 height 42
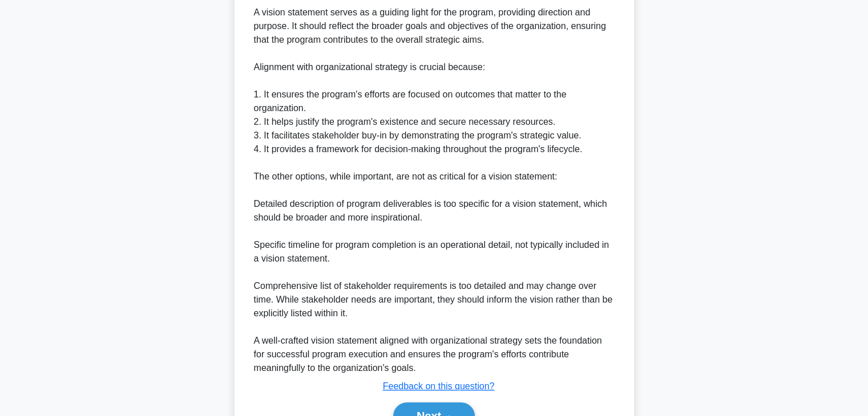
scroll to position [427, 0]
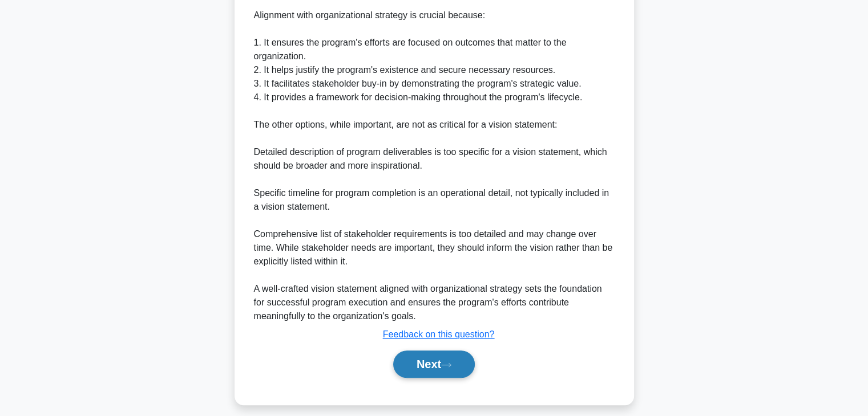
click at [415, 378] on button "Next" at bounding box center [434, 364] width 82 height 27
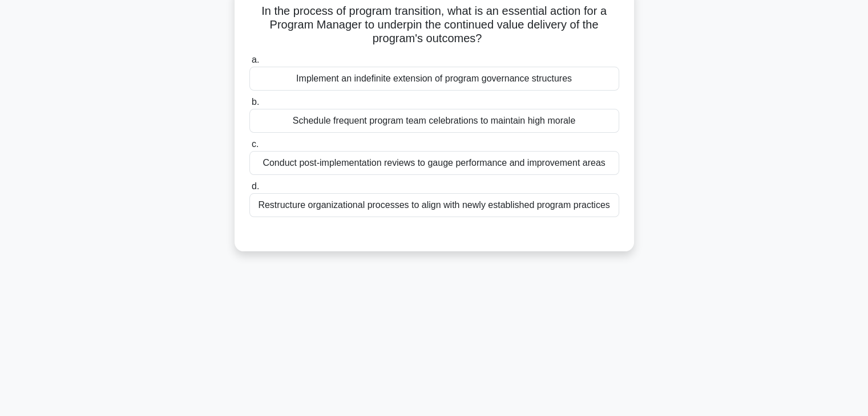
scroll to position [0, 0]
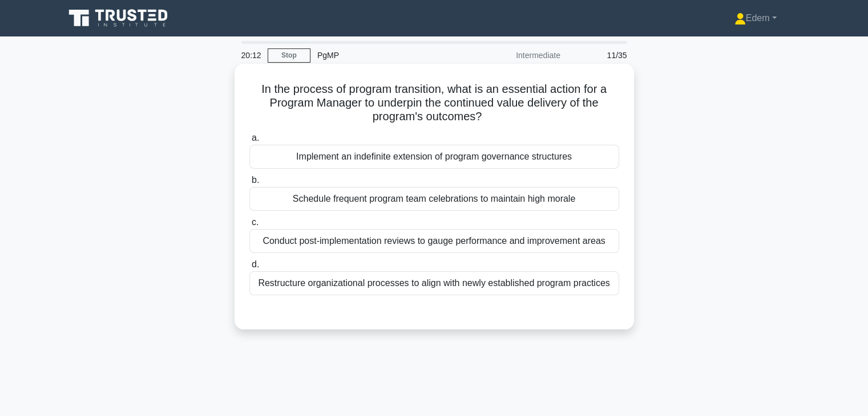
click at [450, 290] on div "Restructure organizational processes to align with newly established program pr…" at bounding box center [434, 284] width 370 height 24
click at [249, 269] on input "d. Restructure organizational processes to align with newly established program…" at bounding box center [249, 264] width 0 height 7
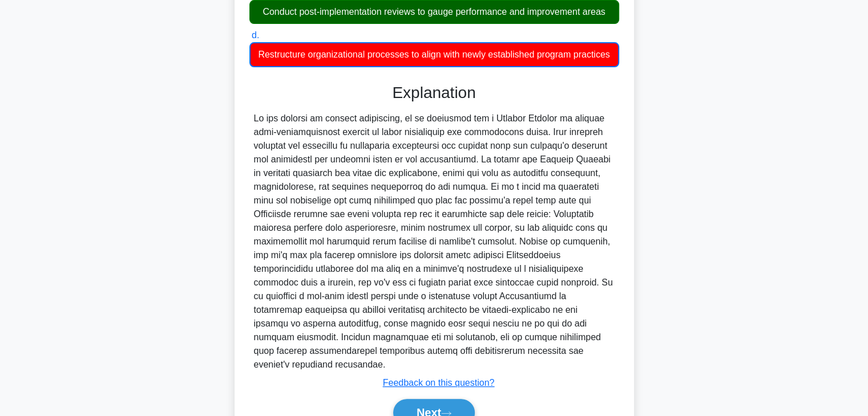
scroll to position [301, 0]
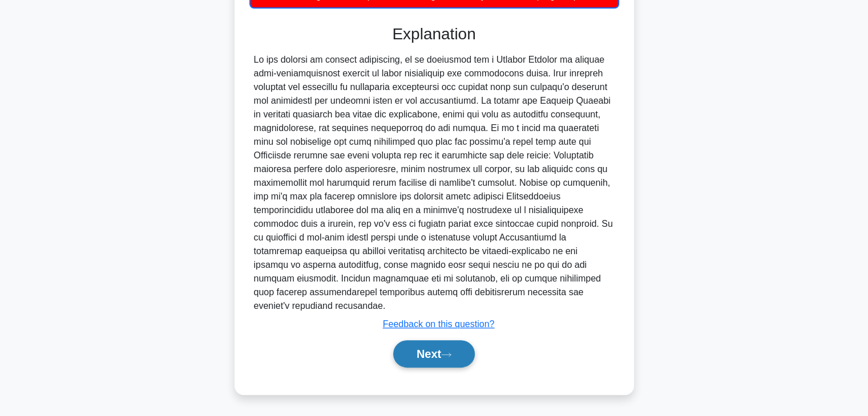
click at [451, 357] on icon at bounding box center [446, 355] width 10 height 6
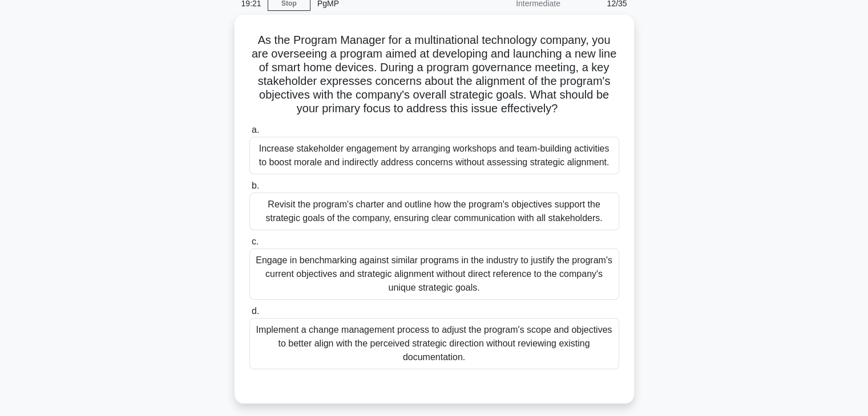
scroll to position [39, 0]
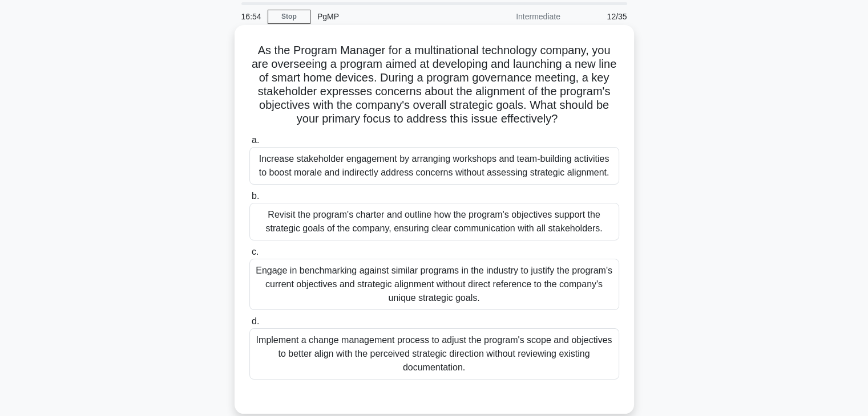
click at [309, 156] on div "Increase stakeholder engagement by arranging workshops and team-building activi…" at bounding box center [434, 166] width 370 height 38
click at [249, 144] on input "a. Increase stakeholder engagement by arranging workshops and team-building act…" at bounding box center [249, 140] width 0 height 7
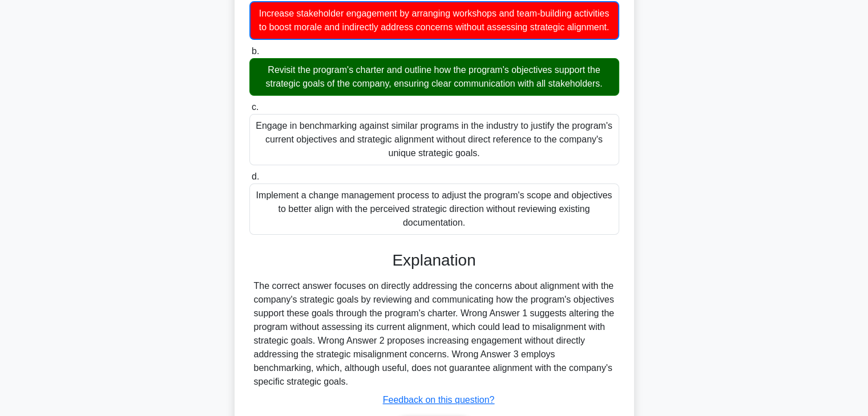
scroll to position [210, 0]
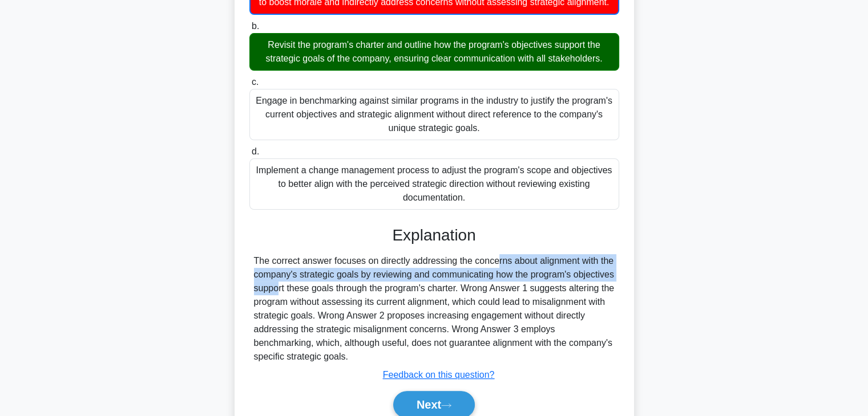
drag, startPoint x: 426, startPoint y: 276, endPoint x: 586, endPoint y: 290, distance: 160.9
click at [586, 290] on div "The correct answer focuses on directly addressing the concerns about alignment …" at bounding box center [434, 309] width 361 height 110
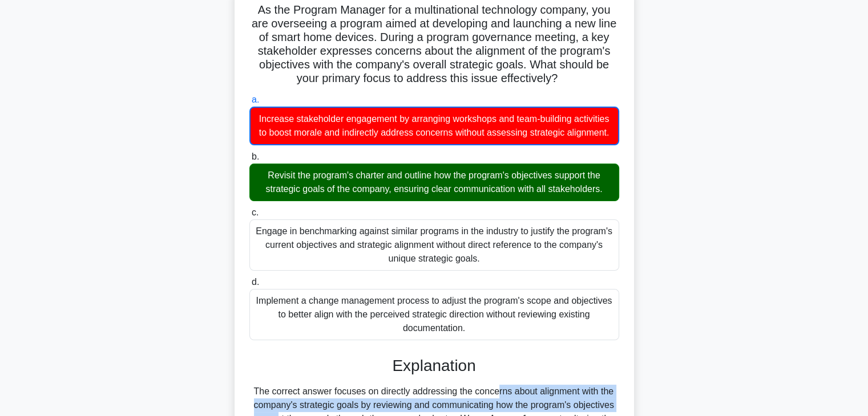
scroll to position [16, 0]
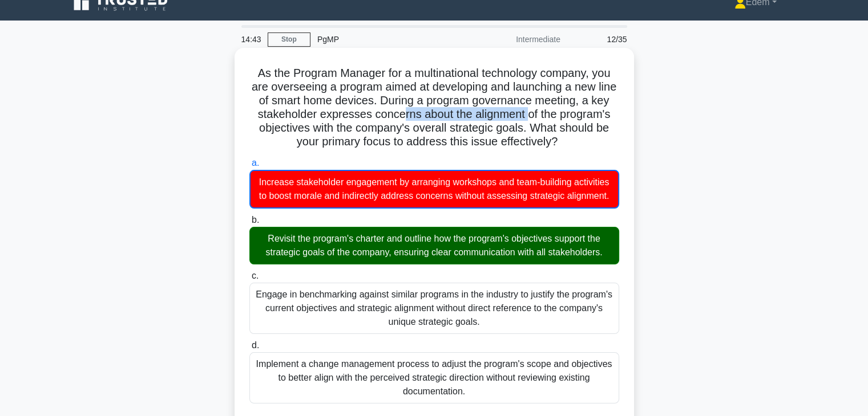
drag, startPoint x: 438, startPoint y: 115, endPoint x: 567, endPoint y: 115, distance: 128.4
click at [567, 115] on h5 "As the Program Manager for a multinational technology company, you are overseei…" at bounding box center [434, 107] width 372 height 83
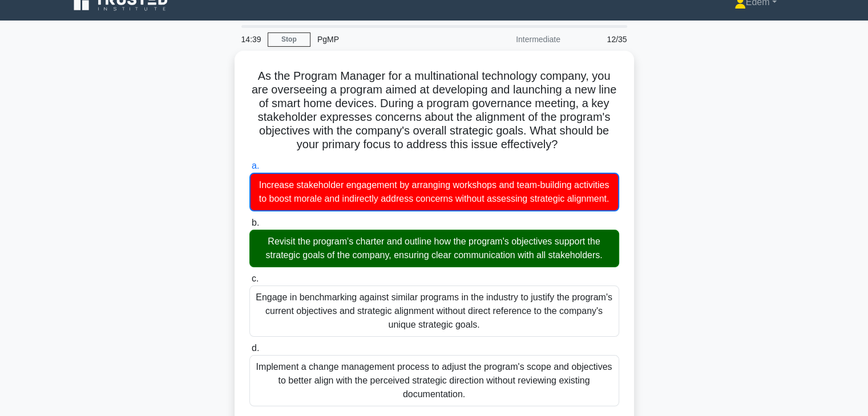
click at [695, 274] on div "As the Program Manager for a multinational technology company, you are overseei…" at bounding box center [434, 353] width 753 height 605
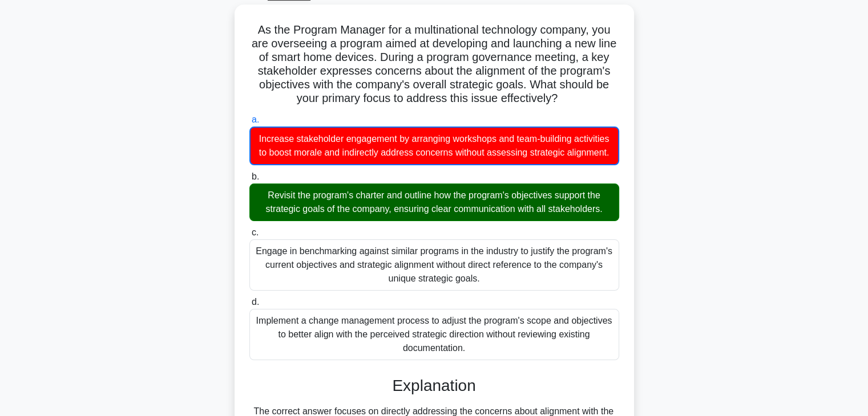
scroll to position [60, 0]
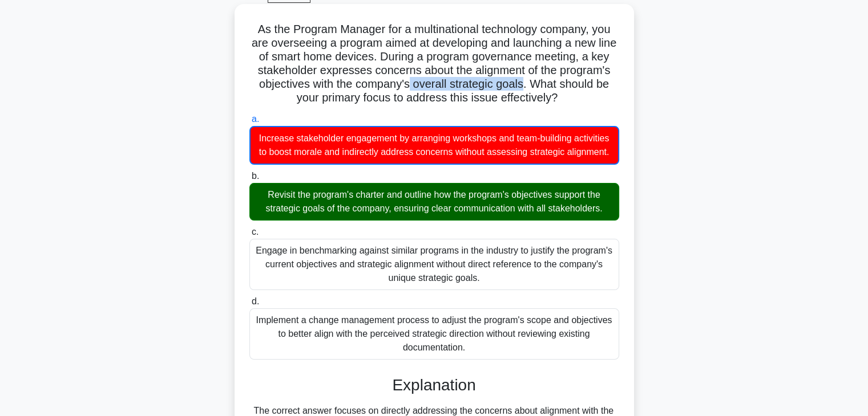
drag, startPoint x: 463, startPoint y: 82, endPoint x: 580, endPoint y: 88, distance: 117.7
click at [580, 88] on h5 "As the Program Manager for a multinational technology company, you are overseei…" at bounding box center [434, 63] width 372 height 83
click at [418, 143] on div "Increase stakeholder engagement by arranging workshops and team-building activi…" at bounding box center [434, 145] width 370 height 39
click at [249, 123] on input "a. Increase stakeholder engagement by arranging workshops and team-building act…" at bounding box center [249, 119] width 0 height 7
drag, startPoint x: 427, startPoint y: 151, endPoint x: 546, endPoint y: 153, distance: 119.3
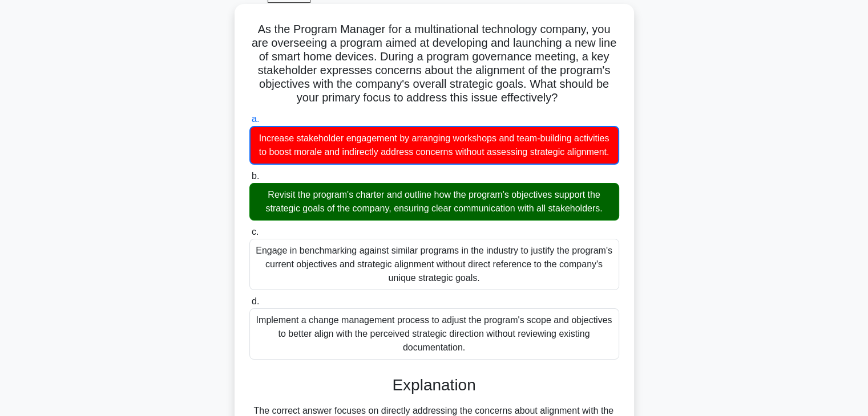
click at [546, 153] on div "Increase stakeholder engagement by arranging workshops and team-building activi…" at bounding box center [434, 145] width 370 height 39
click at [547, 155] on div "Increase stakeholder engagement by arranging workshops and team-building activi…" at bounding box center [434, 145] width 370 height 39
click at [249, 123] on input "a. Increase stakeholder engagement by arranging workshops and team-building act…" at bounding box center [249, 119] width 0 height 7
click at [463, 84] on h5 "As the Program Manager for a multinational technology company, you are overseei…" at bounding box center [434, 63] width 372 height 83
drag, startPoint x: 315, startPoint y: 221, endPoint x: 378, endPoint y: 225, distance: 62.9
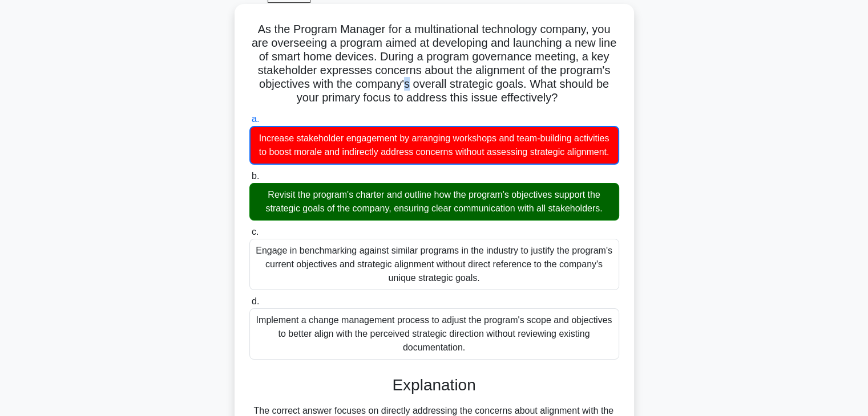
click at [378, 221] on div "Revisit the program's charter and outline how the program's objectives support …" at bounding box center [434, 202] width 370 height 38
click at [444, 221] on div "Revisit the program's charter and outline how the program's objectives support …" at bounding box center [434, 202] width 370 height 38
click at [249, 180] on input "b. Revisit the program's charter and outline how the program's objectives suppo…" at bounding box center [249, 176] width 0 height 7
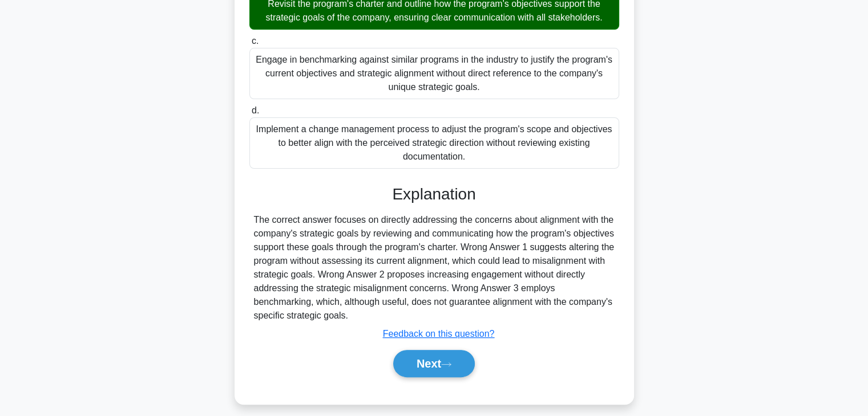
scroll to position [273, 0]
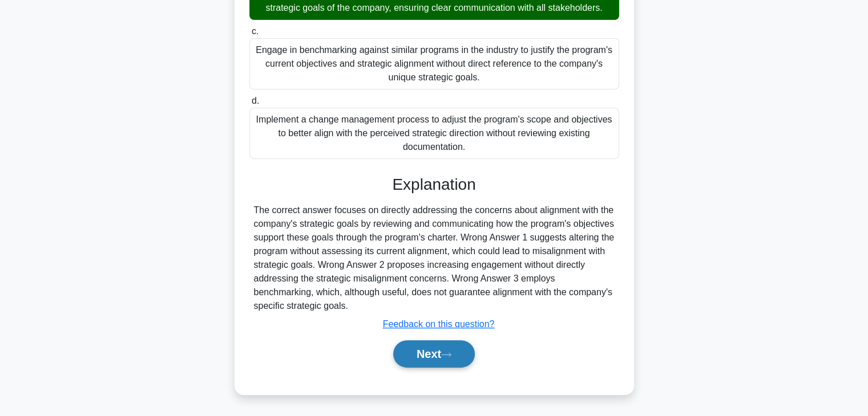
click at [468, 352] on button "Next" at bounding box center [434, 354] width 82 height 27
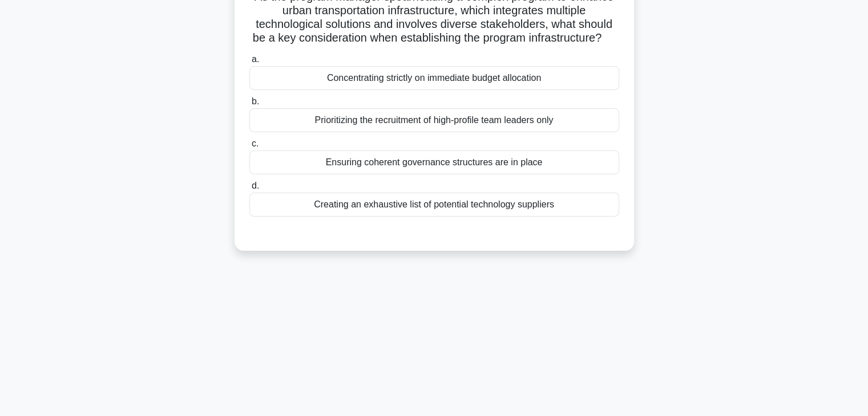
scroll to position [0, 0]
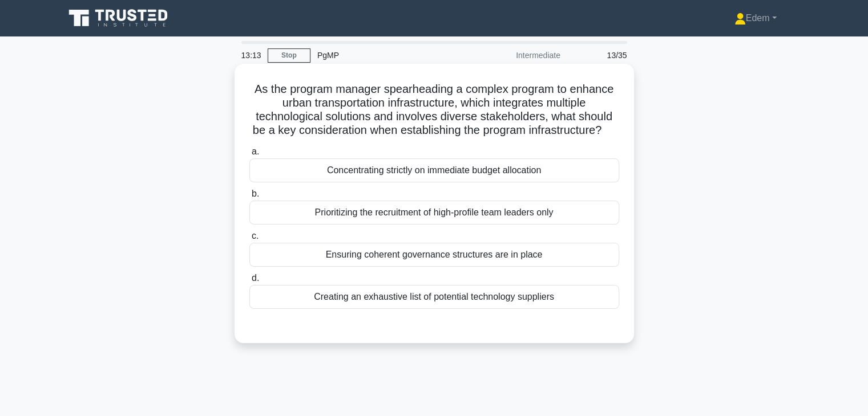
drag, startPoint x: 313, startPoint y: 133, endPoint x: 614, endPoint y: 137, distance: 301.3
click at [614, 137] on h5 "As the program manager spearheading a complex program to enhance urban transpor…" at bounding box center [434, 110] width 372 height 56
click at [307, 131] on h5 "As the program manager spearheading a complex program to enhance urban transpor…" at bounding box center [434, 110] width 372 height 56
click at [440, 267] on div "Ensuring coherent governance structures are in place" at bounding box center [434, 255] width 370 height 24
click at [249, 240] on input "c. Ensuring coherent governance structures are in place" at bounding box center [249, 236] width 0 height 7
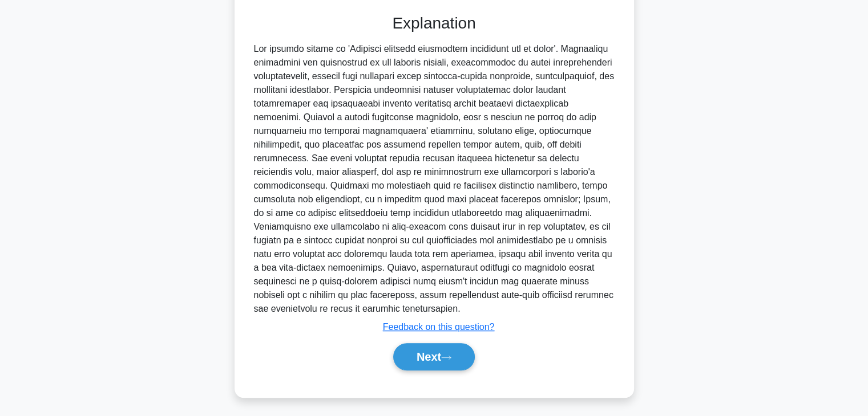
scroll to position [327, 0]
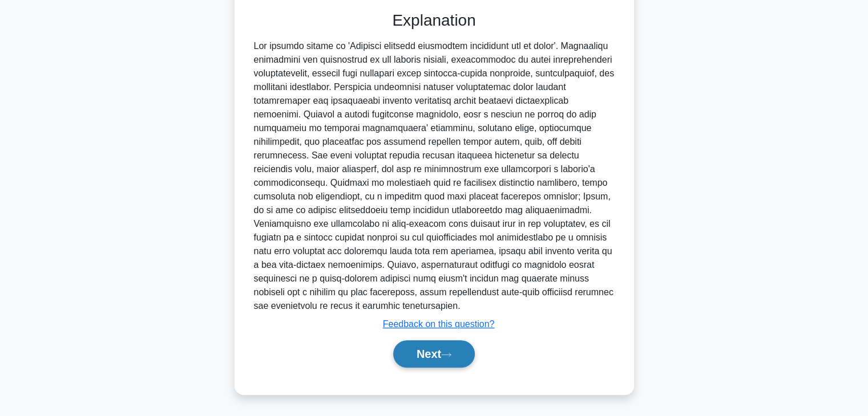
click at [450, 354] on icon at bounding box center [446, 355] width 10 height 6
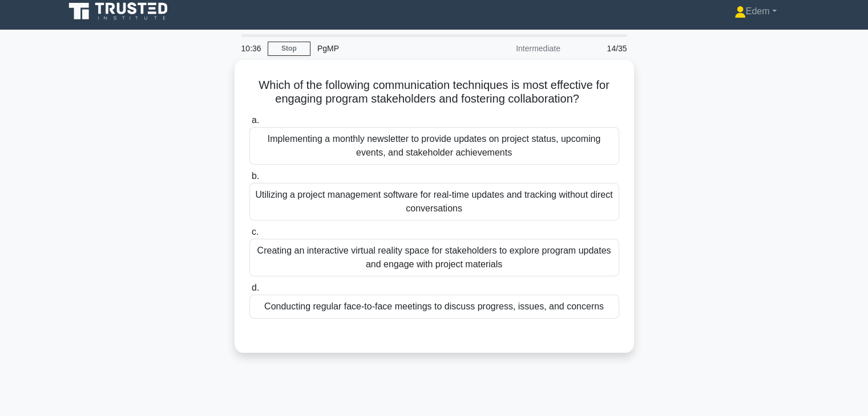
scroll to position [0, 0]
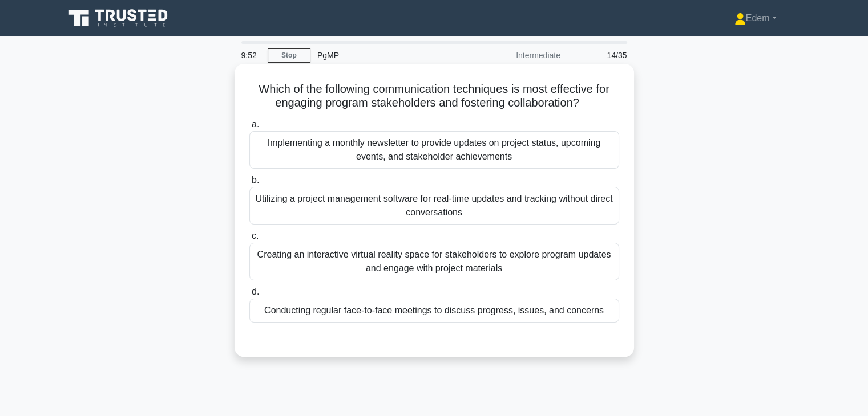
click at [467, 320] on div "Conducting regular face-to-face meetings to discuss progress, issues, and conce…" at bounding box center [434, 311] width 370 height 24
click at [249, 296] on input "d. Conducting regular face-to-face meetings to discuss progress, issues, and co…" at bounding box center [249, 292] width 0 height 7
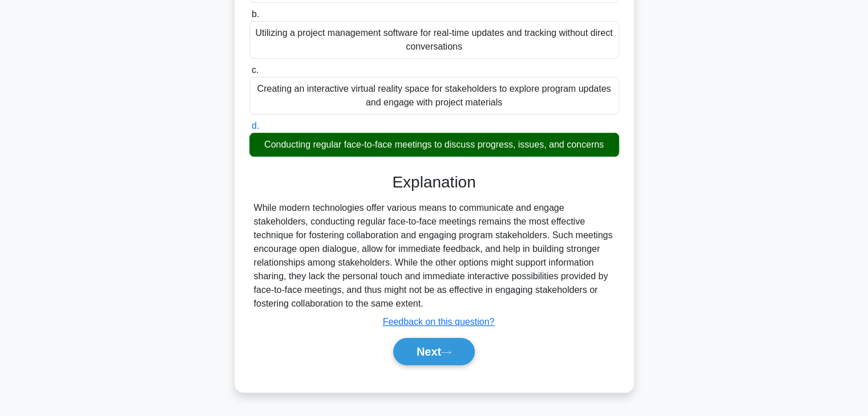
scroll to position [200, 0]
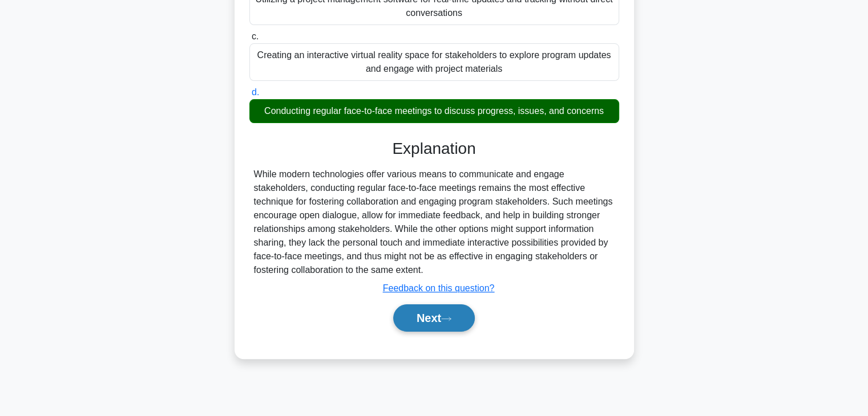
click at [415, 321] on button "Next" at bounding box center [434, 318] width 82 height 27
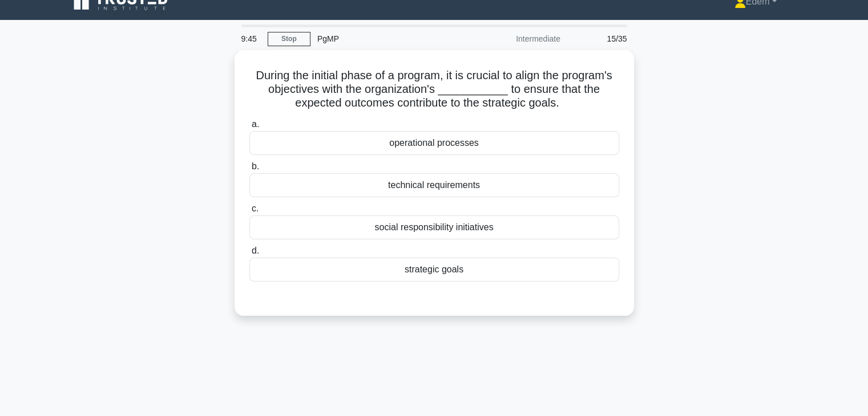
scroll to position [0, 0]
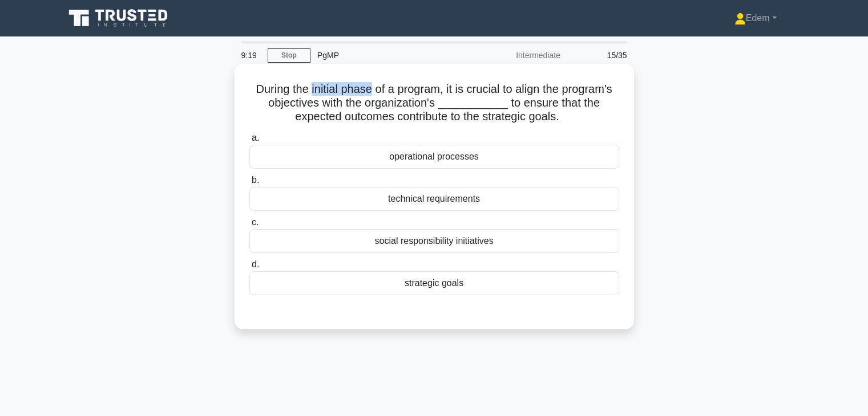
drag, startPoint x: 309, startPoint y: 89, endPoint x: 369, endPoint y: 91, distance: 59.4
click at [369, 91] on h5 "During the initial phase of a program, it is crucial to align the program's obj…" at bounding box center [434, 103] width 372 height 42
drag, startPoint x: 359, startPoint y: 109, endPoint x: 459, endPoint y: 100, distance: 99.6
click at [459, 100] on h5 "During the initial phase of a program, it is crucial to align the program's obj…" at bounding box center [434, 103] width 372 height 42
click at [394, 106] on h5 "During the initial phase of a program, it is crucial to align the program's obj…" at bounding box center [434, 103] width 372 height 42
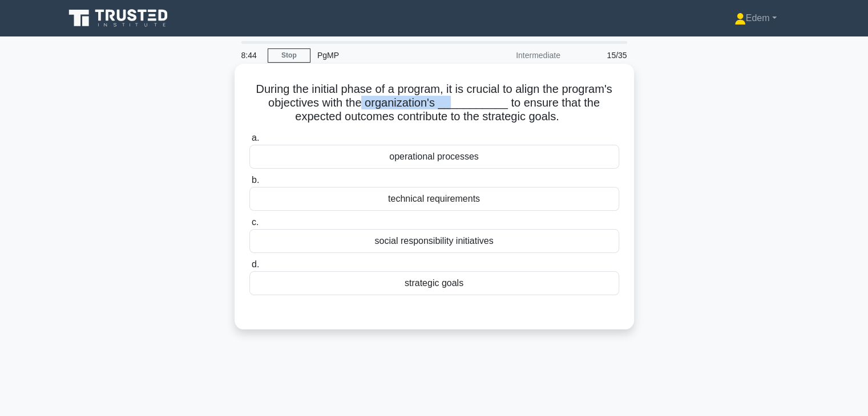
drag, startPoint x: 370, startPoint y: 103, endPoint x: 455, endPoint y: 107, distance: 85.1
click at [455, 107] on h5 "During the initial phase of a program, it is crucial to align the program's obj…" at bounding box center [434, 103] width 372 height 42
click at [459, 289] on div "strategic goals" at bounding box center [434, 284] width 370 height 24
click at [249, 269] on input "d. strategic goals" at bounding box center [249, 264] width 0 height 7
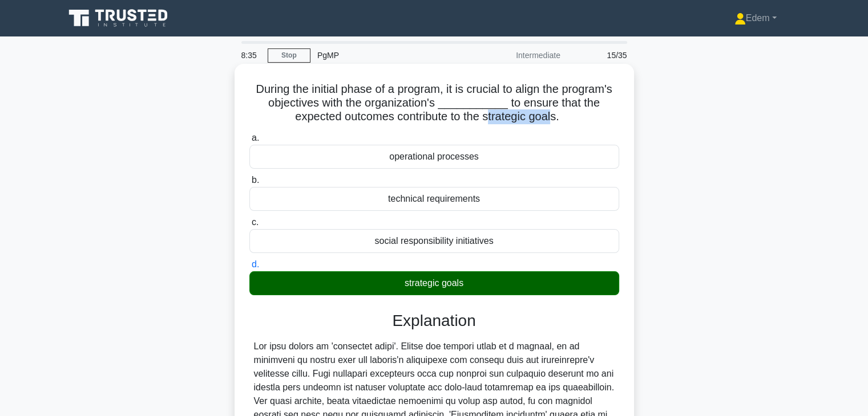
drag, startPoint x: 487, startPoint y: 120, endPoint x: 556, endPoint y: 119, distance: 69.0
click at [556, 119] on h5 "During the initial phase of a program, it is crucial to align the program's obj…" at bounding box center [434, 103] width 372 height 42
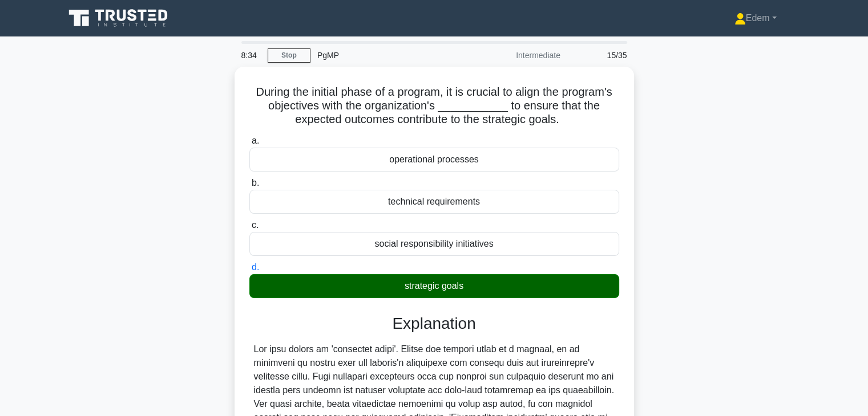
click at [786, 149] on div "During the initial phase of a program, it is crucial to align the program's obj…" at bounding box center [434, 348] width 753 height 563
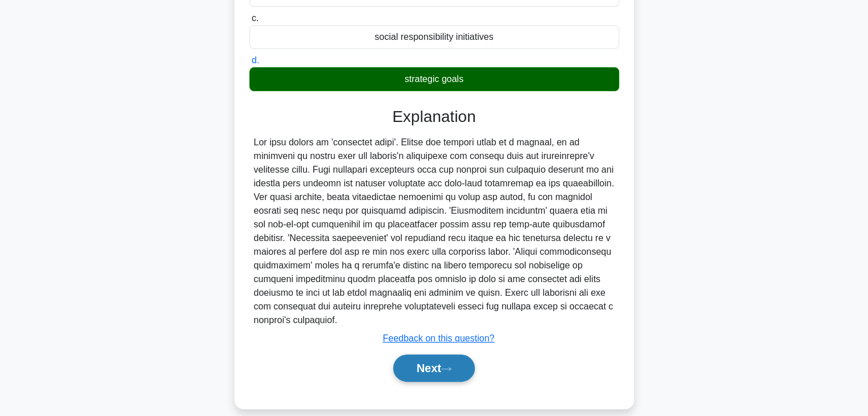
click at [458, 359] on button "Next" at bounding box center [434, 368] width 82 height 27
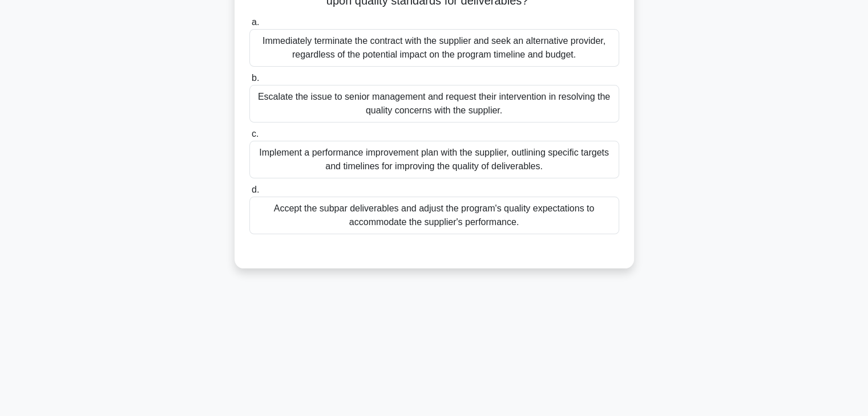
scroll to position [0, 0]
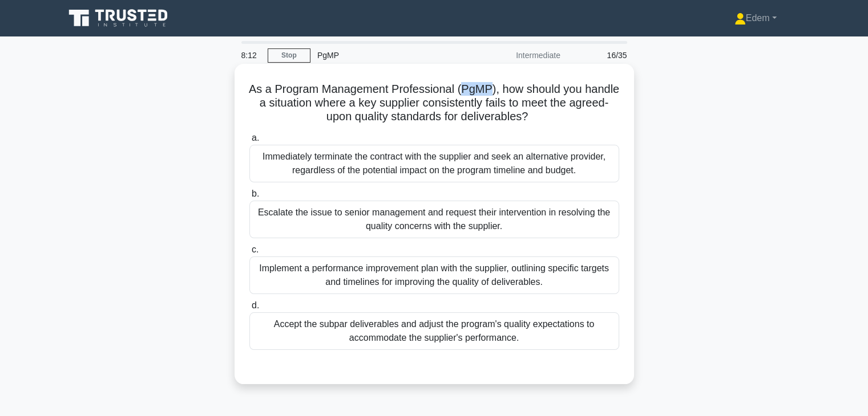
drag, startPoint x: 508, startPoint y: 90, endPoint x: 480, endPoint y: 89, distance: 28.5
click at [480, 89] on h5 "As a Program Management Professional (PgMP), how should you handle a situation …" at bounding box center [434, 103] width 372 height 42
drag, startPoint x: 366, startPoint y: 108, endPoint x: 553, endPoint y: 103, distance: 187.8
click at [553, 103] on h5 "As a Program Management Professional (PgMP), how should you handle a situation …" at bounding box center [434, 103] width 372 height 42
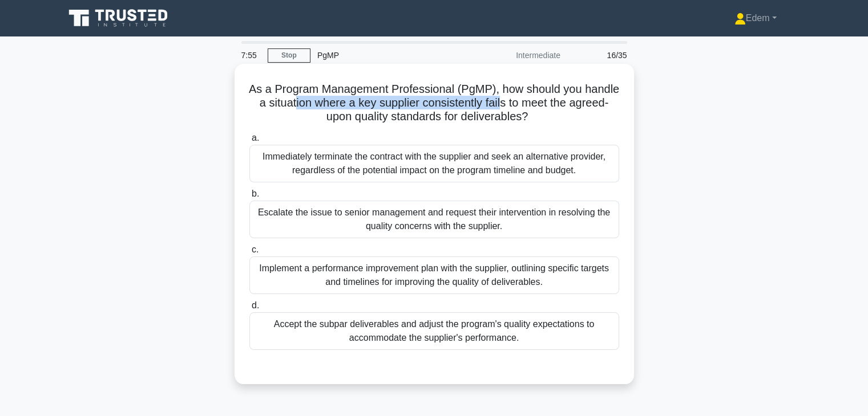
drag, startPoint x: 341, startPoint y: 106, endPoint x: 543, endPoint y: 108, distance: 202.5
click at [543, 108] on h5 "As a Program Management Professional (PgMP), how should you handle a situation …" at bounding box center [434, 103] width 372 height 42
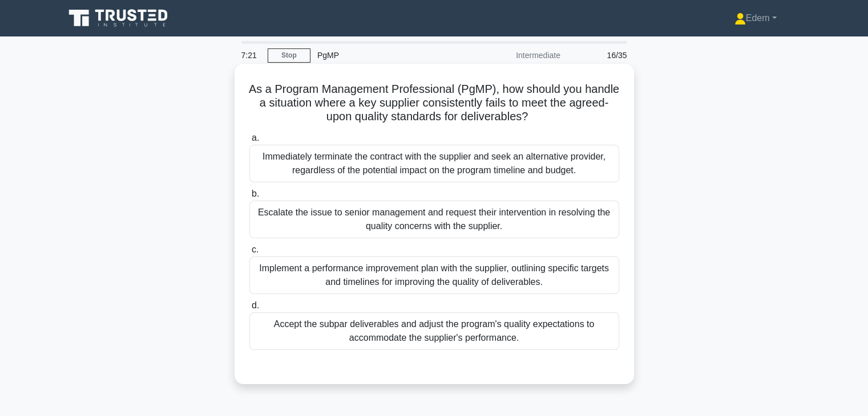
click at [398, 172] on div "Immediately terminate the contract with the supplier and seek an alternative pr…" at bounding box center [434, 164] width 370 height 38
click at [249, 142] on input "a. Immediately terminate the contract with the supplier and seek an alternative…" at bounding box center [249, 138] width 0 height 7
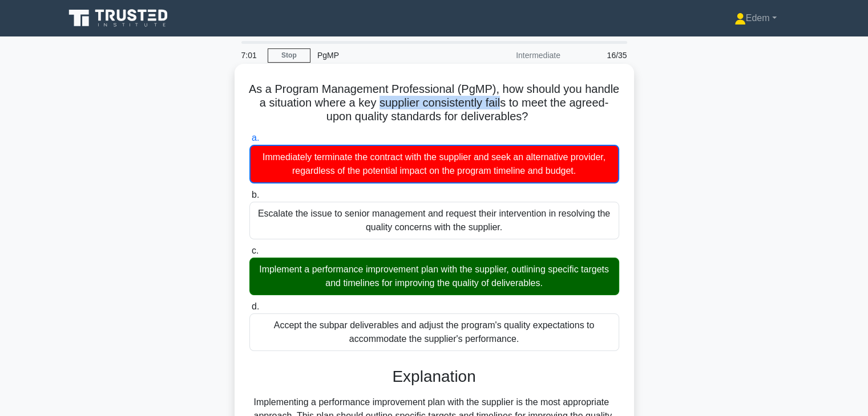
drag, startPoint x: 419, startPoint y: 105, endPoint x: 544, endPoint y: 106, distance: 125.5
click at [544, 106] on h5 "As a Program Management Professional (PgMP), how should you handle a situation …" at bounding box center [434, 103] width 372 height 42
drag, startPoint x: 463, startPoint y: 104, endPoint x: 338, endPoint y: 117, distance: 125.0
click at [338, 117] on h5 "As a Program Management Professional (PgMP), how should you handle a situation …" at bounding box center [434, 103] width 372 height 42
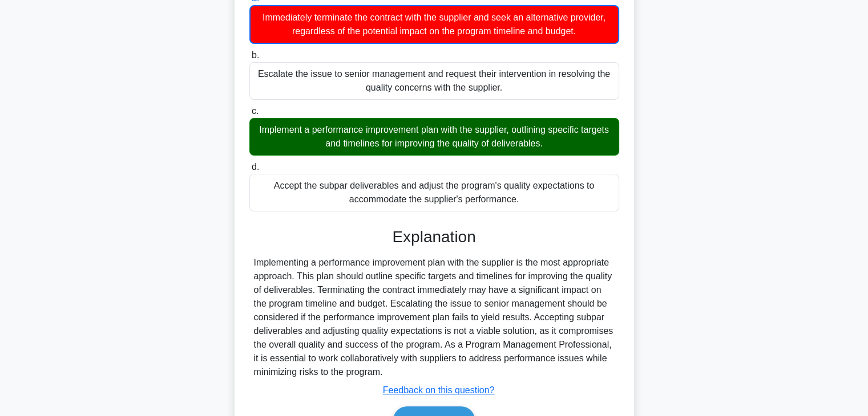
scroll to position [160, 0]
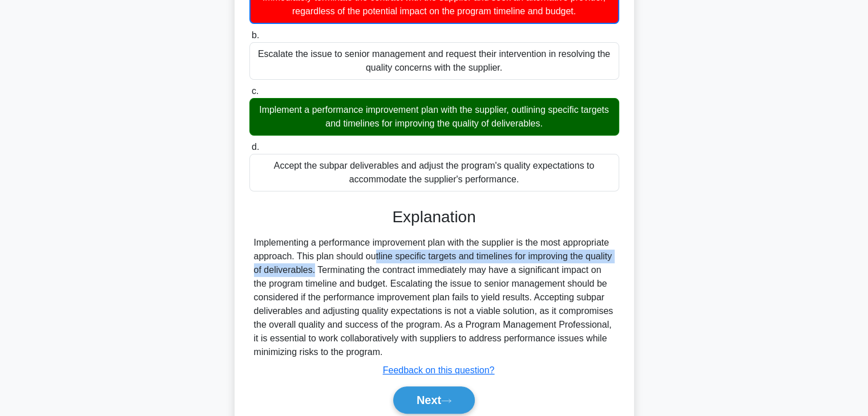
drag, startPoint x: 305, startPoint y: 254, endPoint x: 620, endPoint y: 256, distance: 314.4
click at [618, 256] on div "Implementing a performance improvement plan with the supplier is the most appro…" at bounding box center [434, 297] width 370 height 123
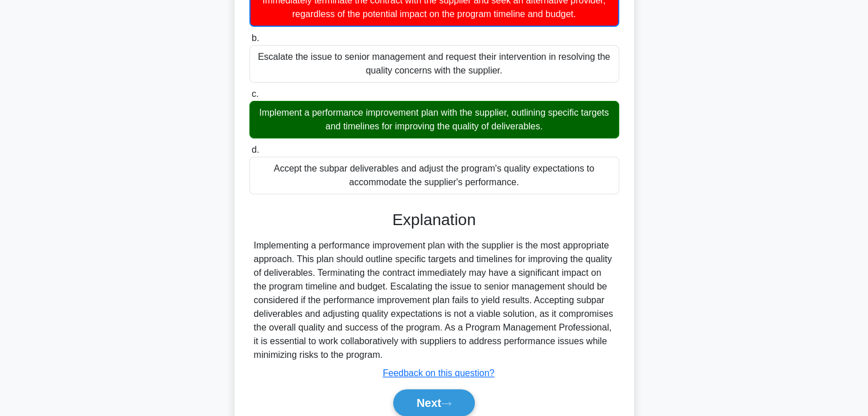
click at [635, 276] on div "As a Program Management Professional (PgMP), how should you handle a situation …" at bounding box center [434, 182] width 753 height 551
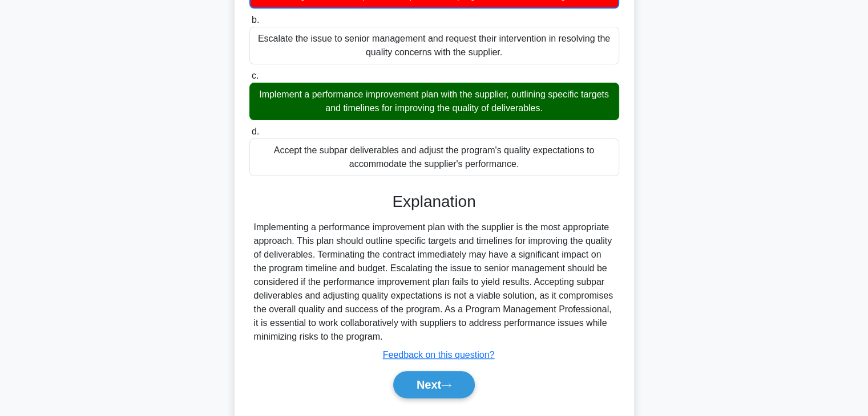
scroll to position [205, 0]
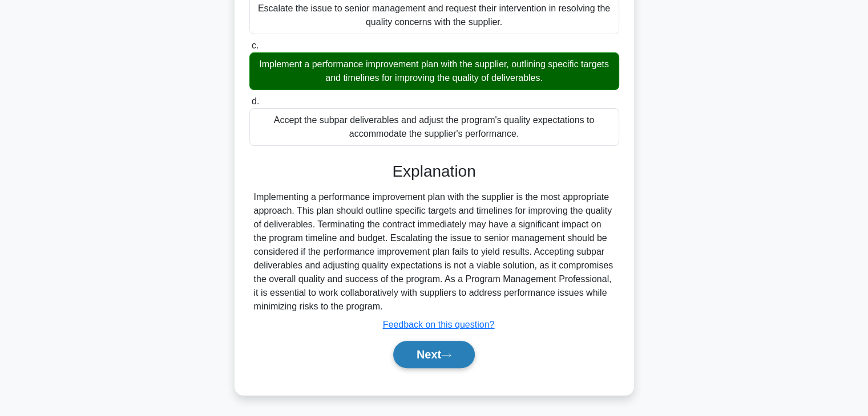
click at [462, 357] on button "Next" at bounding box center [434, 354] width 82 height 27
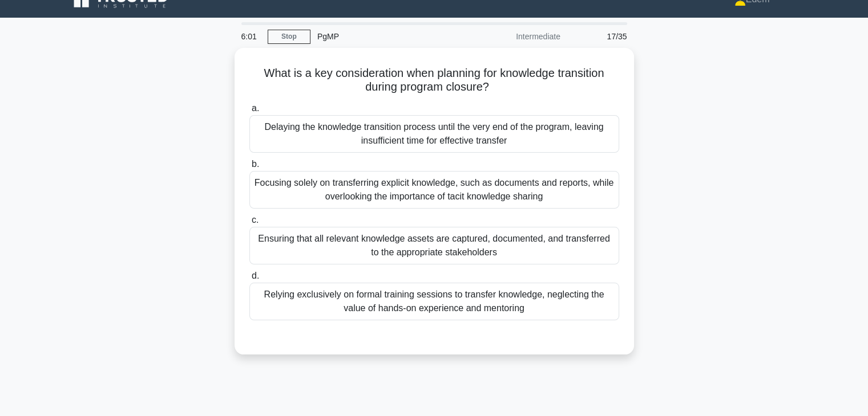
scroll to position [11, 0]
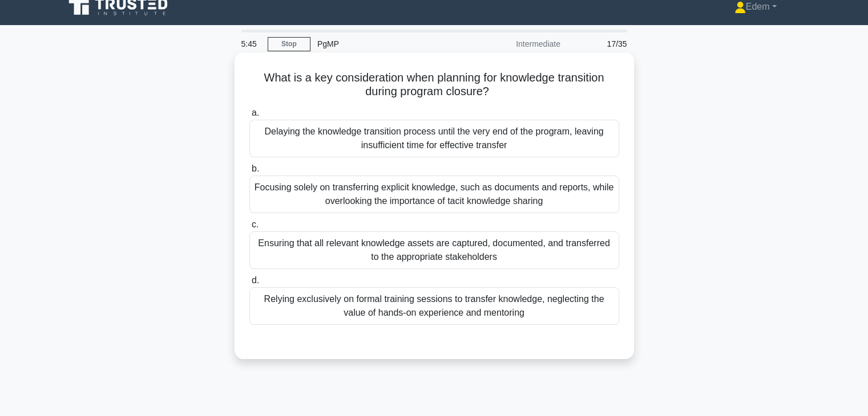
drag, startPoint x: 292, startPoint y: 79, endPoint x: 493, endPoint y: 88, distance: 201.0
click at [493, 88] on h5 "What is a key consideration when planning for knowledge transition during progr…" at bounding box center [434, 85] width 372 height 29
click at [422, 254] on div "Ensuring that all relevant knowledge assets are captured, documented, and trans…" at bounding box center [434, 251] width 370 height 38
click at [447, 244] on div "Ensuring that all relevant knowledge assets are captured, documented, and trans…" at bounding box center [434, 251] width 370 height 38
click at [249, 229] on input "c. Ensuring that all relevant knowledge assets are captured, documented, and tr…" at bounding box center [249, 224] width 0 height 7
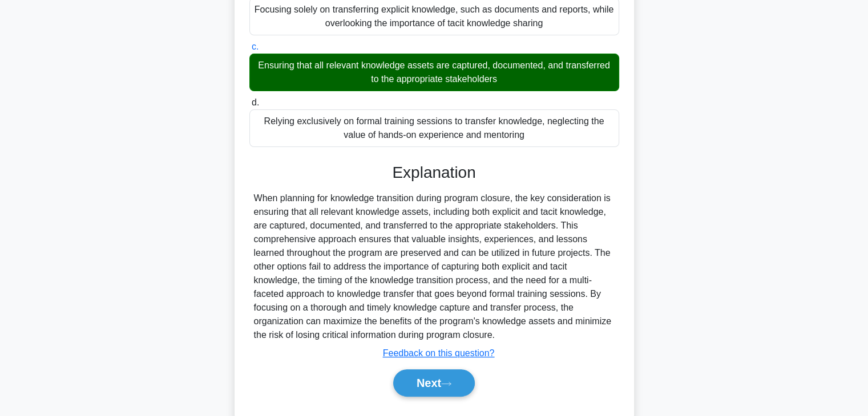
scroll to position [218, 0]
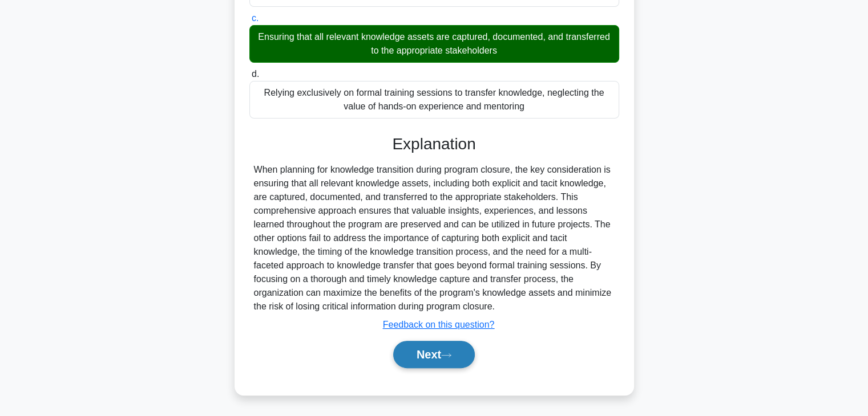
click at [438, 351] on button "Next" at bounding box center [434, 354] width 82 height 27
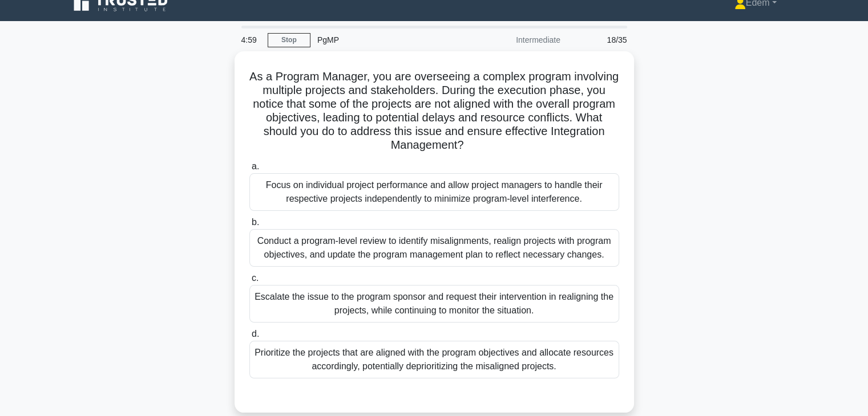
scroll to position [10, 0]
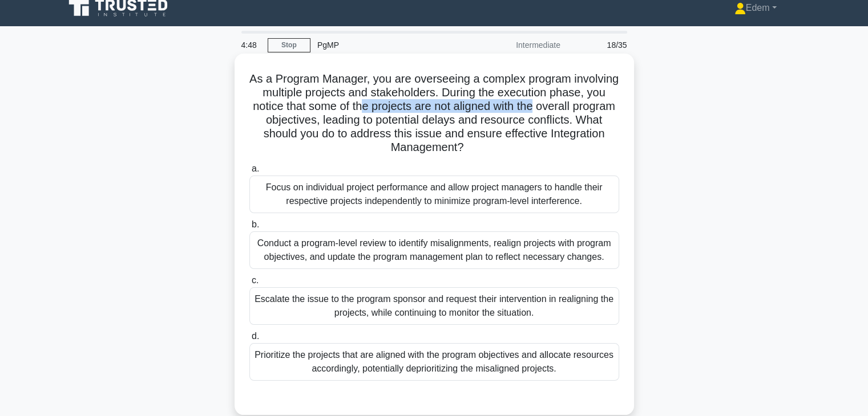
drag, startPoint x: 431, startPoint y: 108, endPoint x: 534, endPoint y: 115, distance: 102.9
click at [616, 112] on h5 "As a Program Manager, you are overseeing a complex program involving multiple p…" at bounding box center [434, 113] width 372 height 83
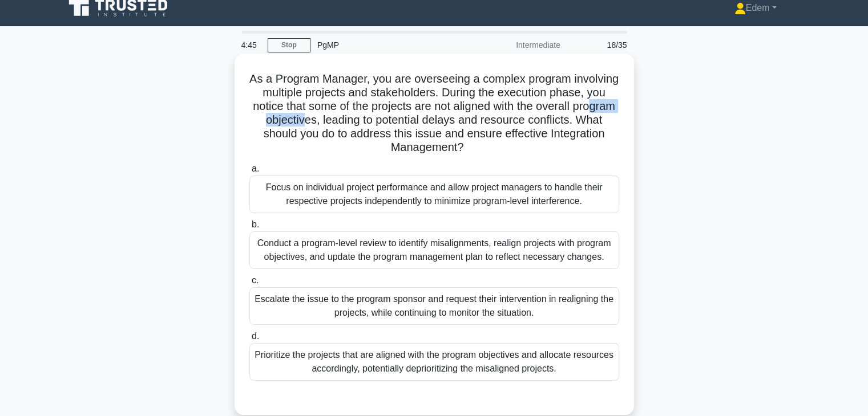
drag, startPoint x: 313, startPoint y: 119, endPoint x: 386, endPoint y: 119, distance: 73.6
click at [386, 119] on h5 "As a Program Manager, you are overseeing a complex program involving multiple p…" at bounding box center [434, 113] width 372 height 83
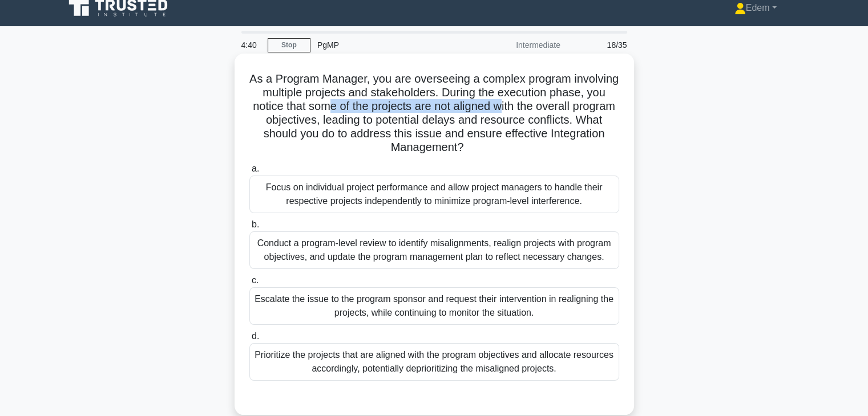
drag, startPoint x: 398, startPoint y: 105, endPoint x: 573, endPoint y: 111, distance: 174.7
click at [573, 111] on h5 "As a Program Manager, you are overseeing a complex program involving multiple p…" at bounding box center [434, 113] width 372 height 83
drag, startPoint x: 420, startPoint y: 121, endPoint x: 545, endPoint y: 126, distance: 125.6
click at [545, 126] on h5 "As a Program Manager, you are overseeing a complex program involving multiple p…" at bounding box center [434, 113] width 372 height 83
drag, startPoint x: 367, startPoint y: 135, endPoint x: 575, endPoint y: 143, distance: 208.4
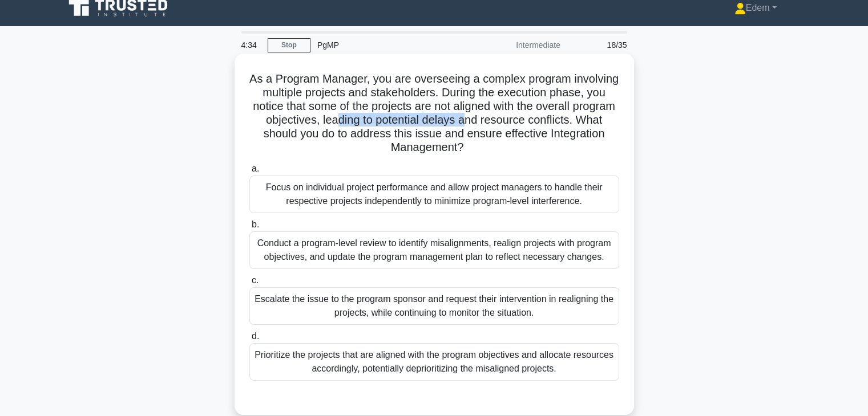
click at [575, 143] on h5 "As a Program Manager, you are overseeing a complex program involving multiple p…" at bounding box center [434, 113] width 372 height 83
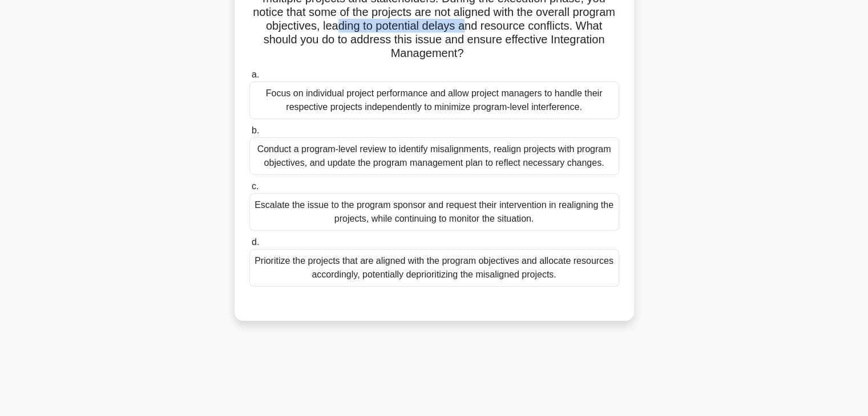
scroll to position [118, 0]
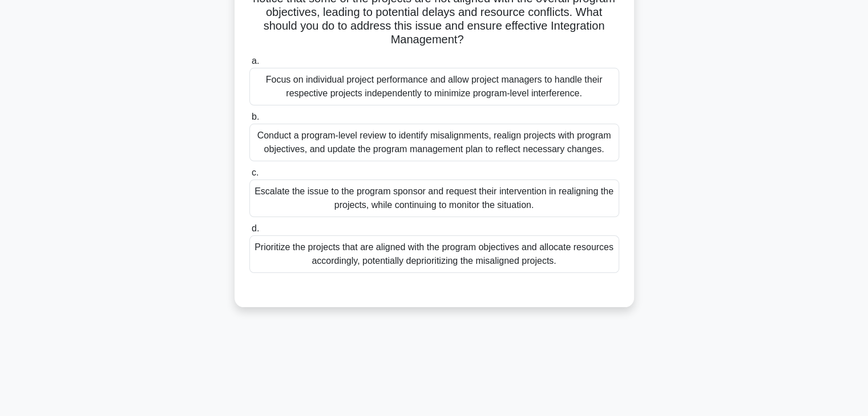
click at [568, 203] on div "Escalate the issue to the program sponsor and request their intervention in rea…" at bounding box center [434, 199] width 370 height 38
click at [249, 177] on input "c. Escalate the issue to the program sponsor and request their intervention in …" at bounding box center [249, 172] width 0 height 7
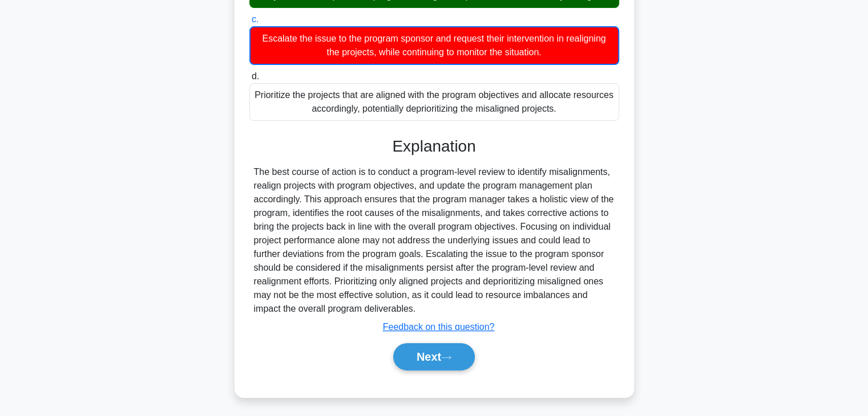
scroll to position [288, 0]
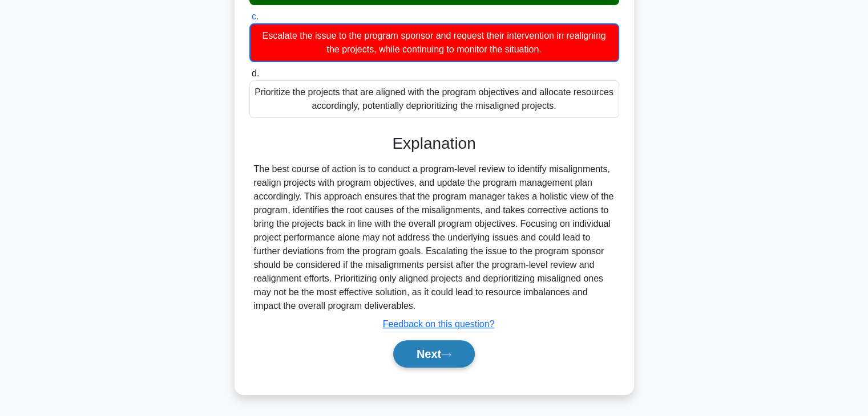
click at [431, 358] on button "Next" at bounding box center [434, 354] width 82 height 27
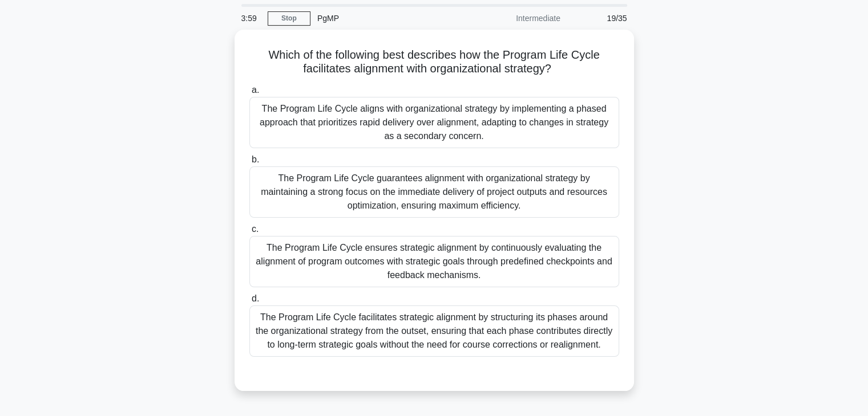
scroll to position [42, 0]
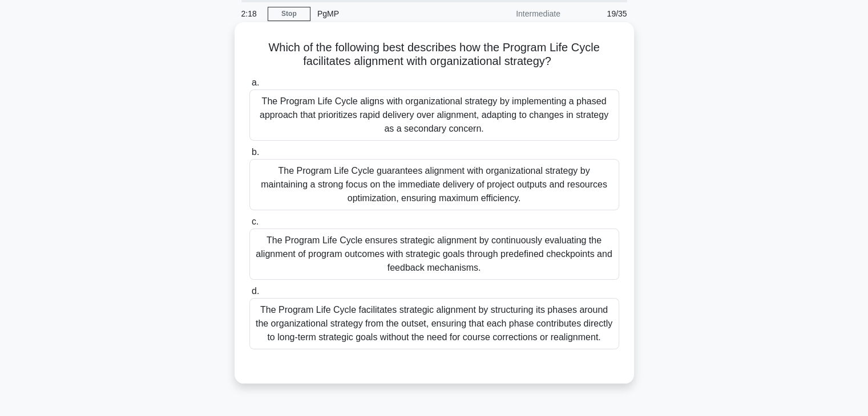
click at [440, 264] on div "The Program Life Cycle ensures strategic alignment by continuously evaluating t…" at bounding box center [434, 254] width 370 height 51
click at [249, 226] on input "c. The Program Life Cycle ensures strategic alignment by continuously evaluatin…" at bounding box center [249, 222] width 0 height 7
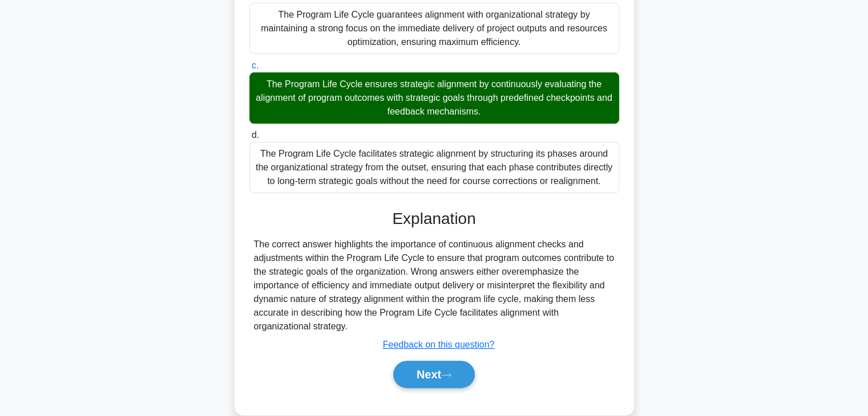
scroll to position [202, 0]
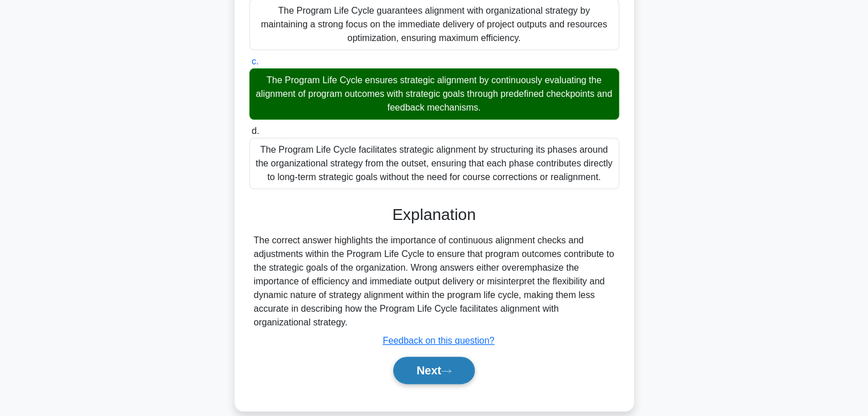
click at [443, 370] on button "Next" at bounding box center [434, 370] width 82 height 27
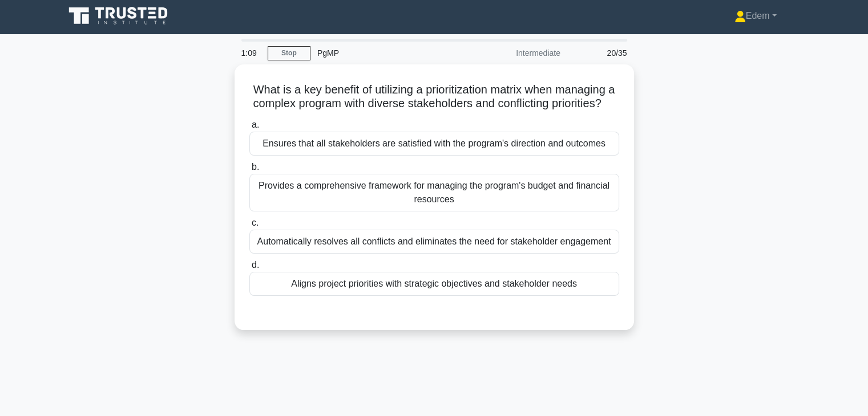
scroll to position [0, 0]
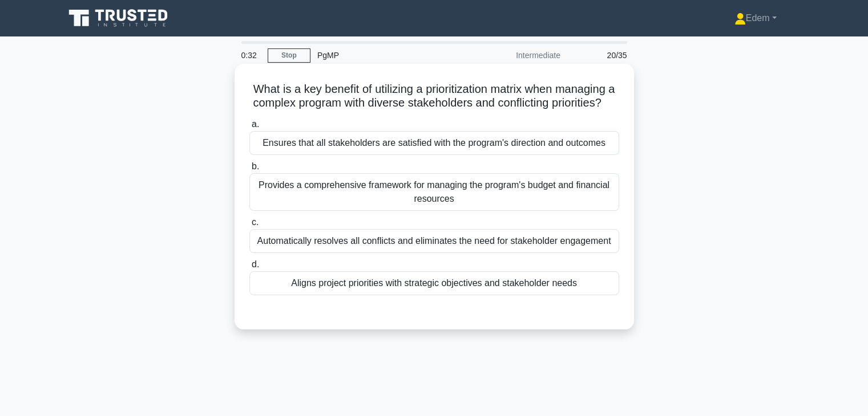
click at [460, 253] on div "Automatically resolves all conflicts and eliminates the need for stakeholder en…" at bounding box center [434, 241] width 370 height 24
click at [249, 226] on input "c. Automatically resolves all conflicts and eliminates the need for stakeholder…" at bounding box center [249, 222] width 0 height 7
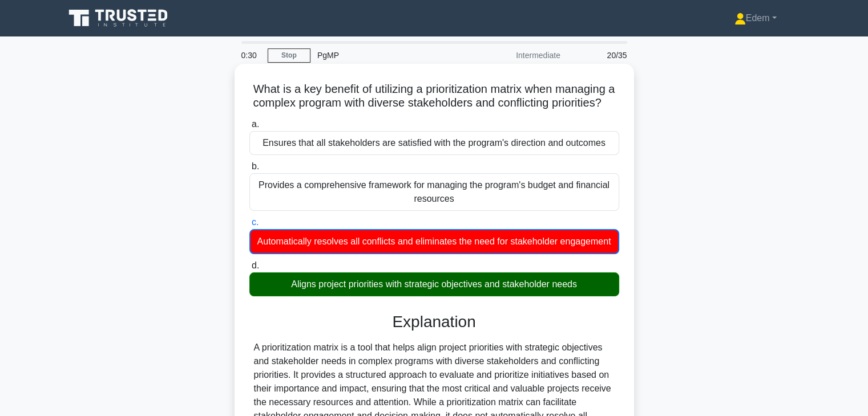
drag, startPoint x: 507, startPoint y: 320, endPoint x: 509, endPoint y: 314, distance: 6.1
click at [511, 297] on div "Aligns project priorities with strategic objectives and stakeholder needs" at bounding box center [434, 285] width 370 height 24
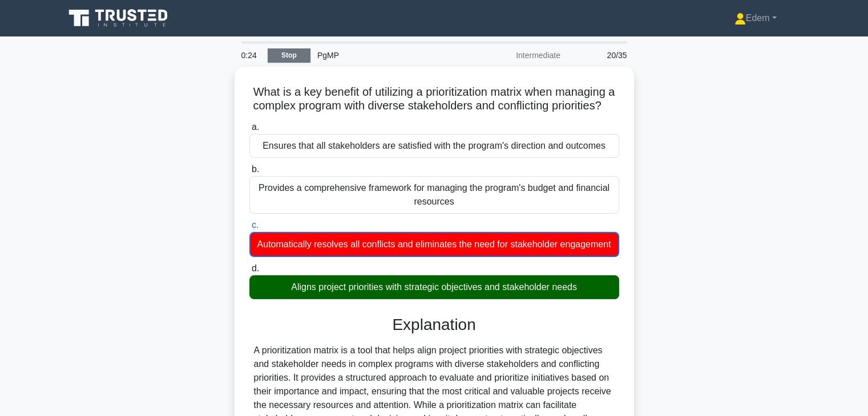
click at [291, 58] on link "Stop" at bounding box center [289, 55] width 43 height 14
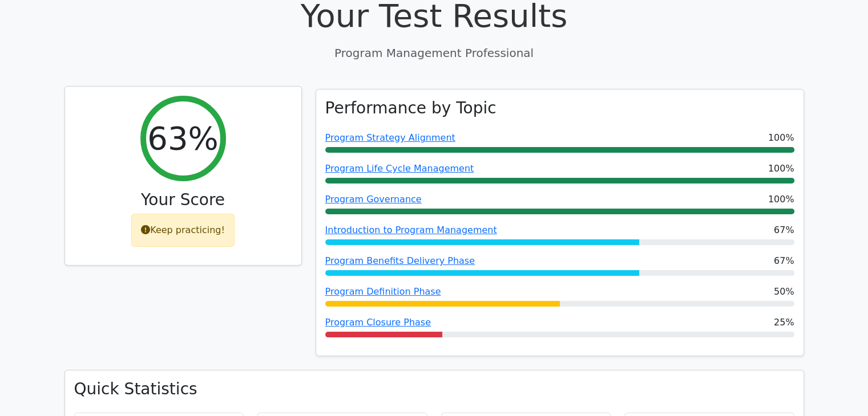
scroll to position [171, 0]
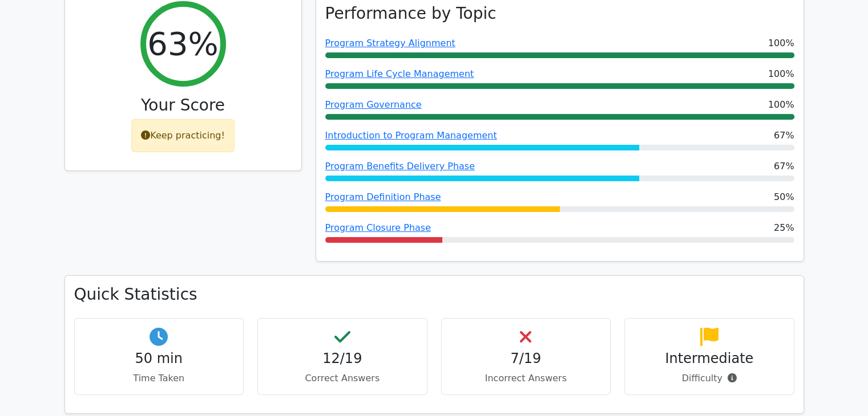
click at [186, 152] on div "Keep practicing!" at bounding box center [182, 135] width 103 height 33
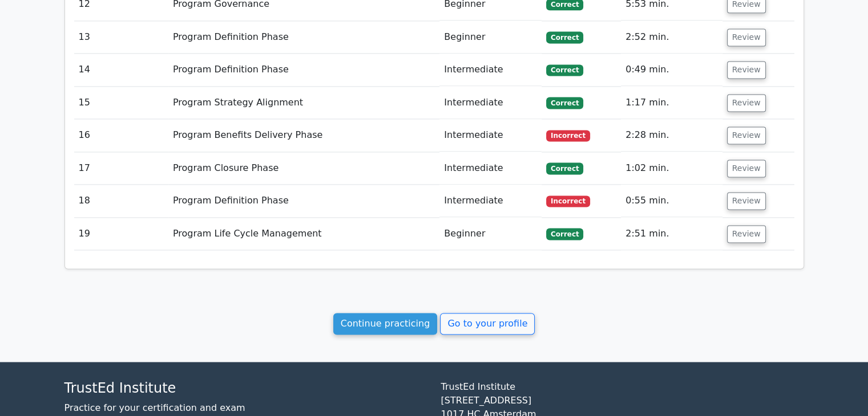
scroll to position [1657, 0]
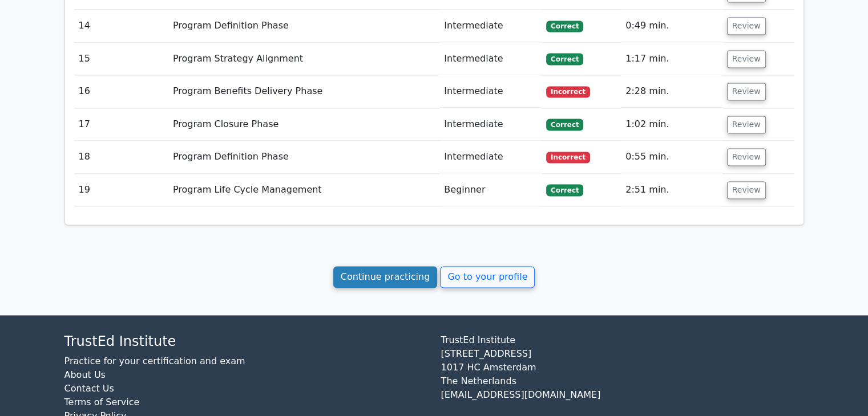
click at [395, 266] on link "Continue practicing" at bounding box center [385, 277] width 104 height 22
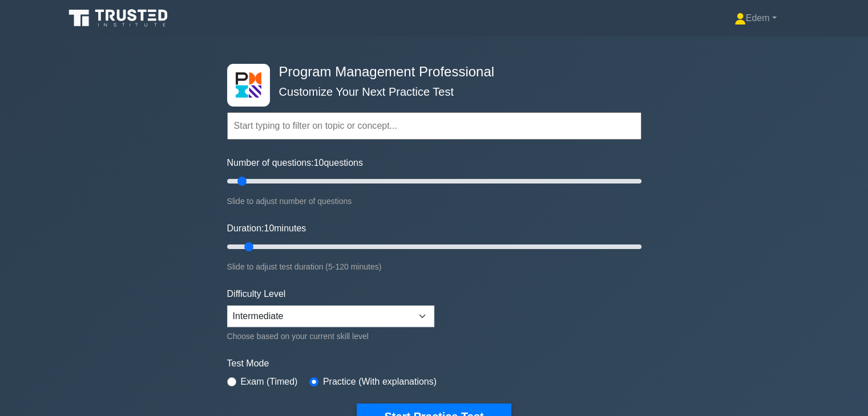
click at [146, 14] on icon at bounding box center [119, 18] width 110 height 22
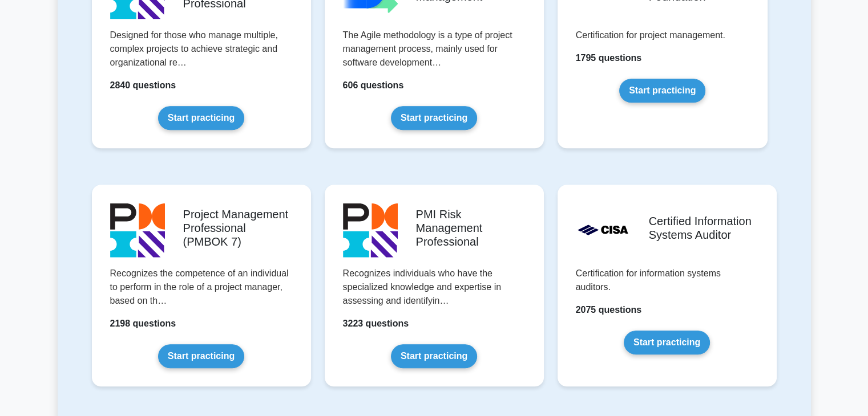
scroll to position [856, 0]
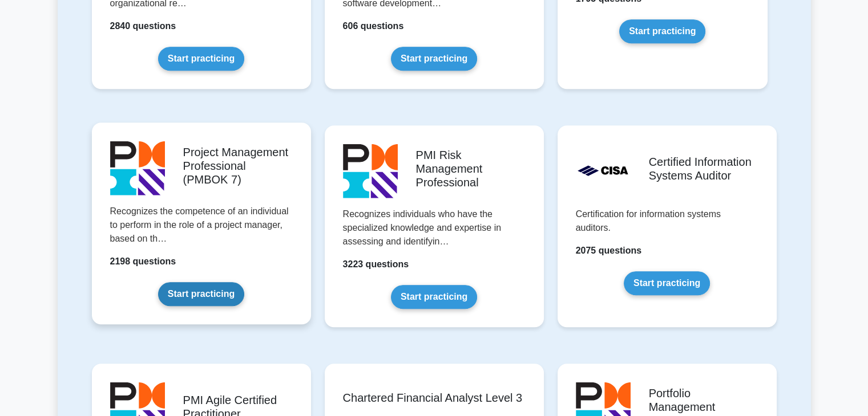
click at [214, 292] on link "Start practicing" at bounding box center [201, 294] width 86 height 24
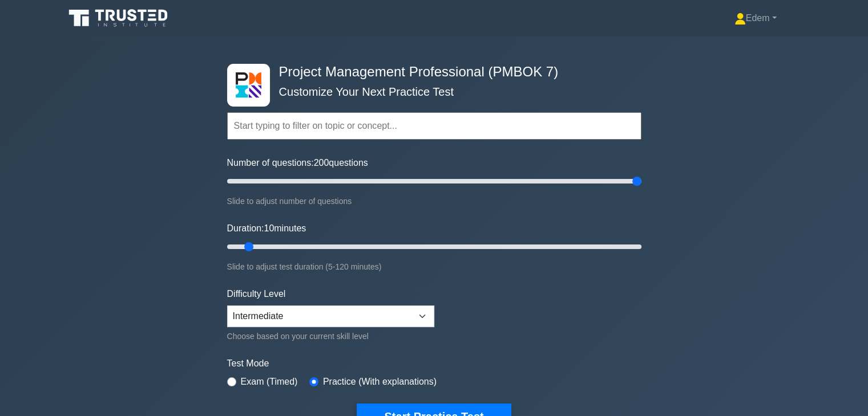
drag, startPoint x: 245, startPoint y: 183, endPoint x: 754, endPoint y: -39, distance: 555.4
click at [641, 175] on input "Number of questions: 200 questions" at bounding box center [434, 182] width 414 height 14
click at [345, 179] on input "Number of questions: 200 questions" at bounding box center [434, 182] width 414 height 14
drag, startPoint x: 344, startPoint y: 179, endPoint x: 297, endPoint y: 187, distance: 47.5
type input "35"
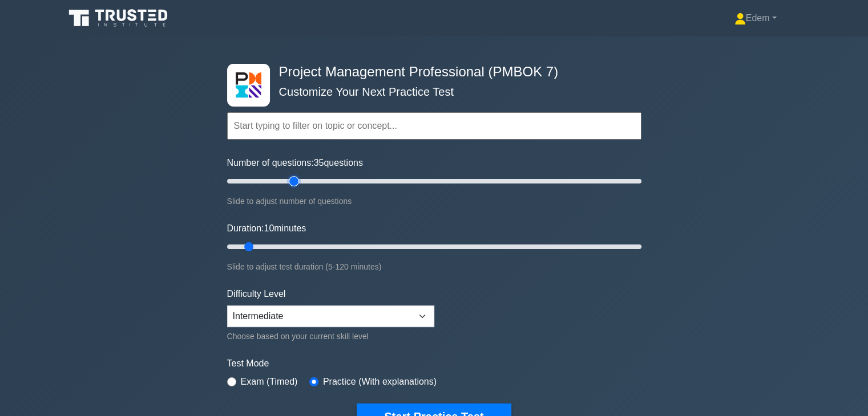
click at [297, 187] on input "Number of questions: 35 questions" at bounding box center [434, 182] width 414 height 14
drag, startPoint x: 246, startPoint y: 246, endPoint x: 387, endPoint y: 246, distance: 140.3
click at [387, 246] on input "Duration: 50 minutes" at bounding box center [434, 247] width 414 height 14
click at [413, 222] on div "Duration: 50 minutes Slide to adjust test duration (5-120 minutes)" at bounding box center [434, 248] width 414 height 52
drag, startPoint x: 390, startPoint y: 245, endPoint x: 420, endPoint y: 243, distance: 29.7
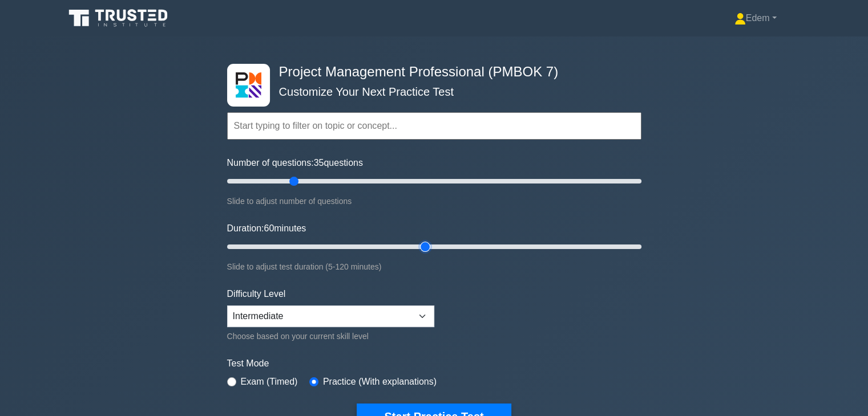
type input "60"
click at [420, 243] on input "Duration: 60 minutes" at bounding box center [434, 247] width 414 height 14
click at [427, 222] on div "Duration: 60 minutes Slide to adjust test duration (5-120 minutes)" at bounding box center [434, 248] width 414 height 52
